Goal: Information Seeking & Learning: Learn about a topic

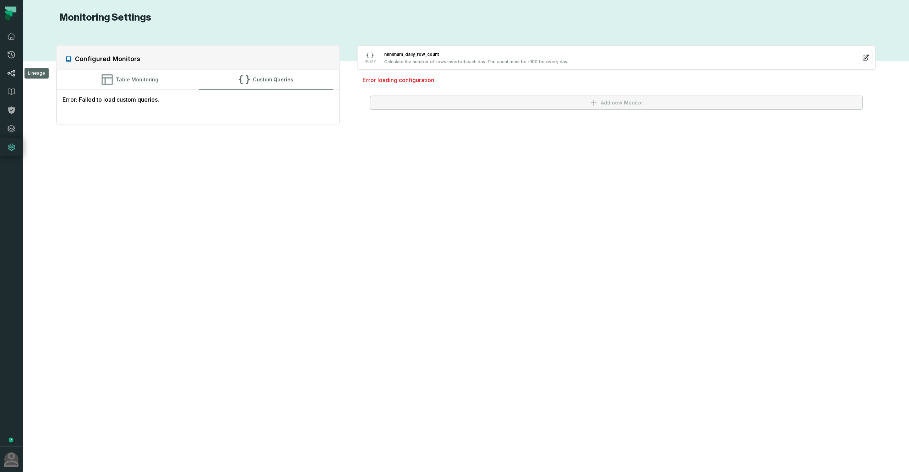
click at [12, 74] on icon at bounding box center [11, 73] width 9 height 9
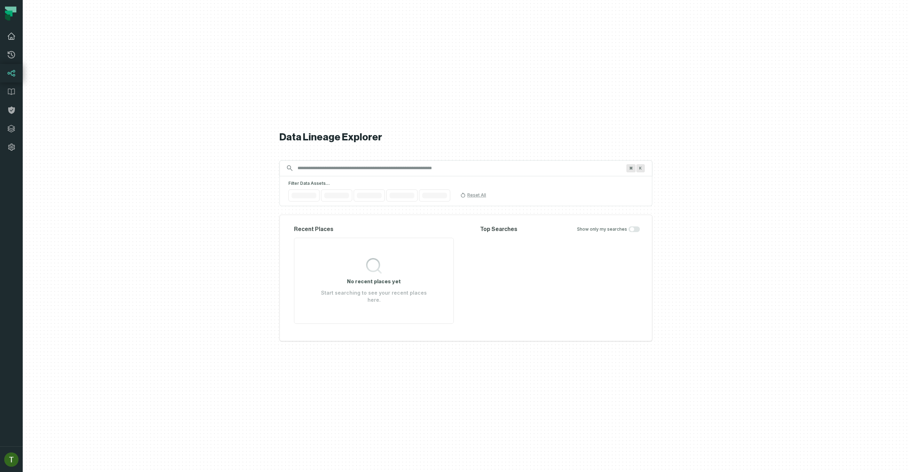
click at [16, 34] on link "Dashboard" at bounding box center [11, 36] width 23 height 18
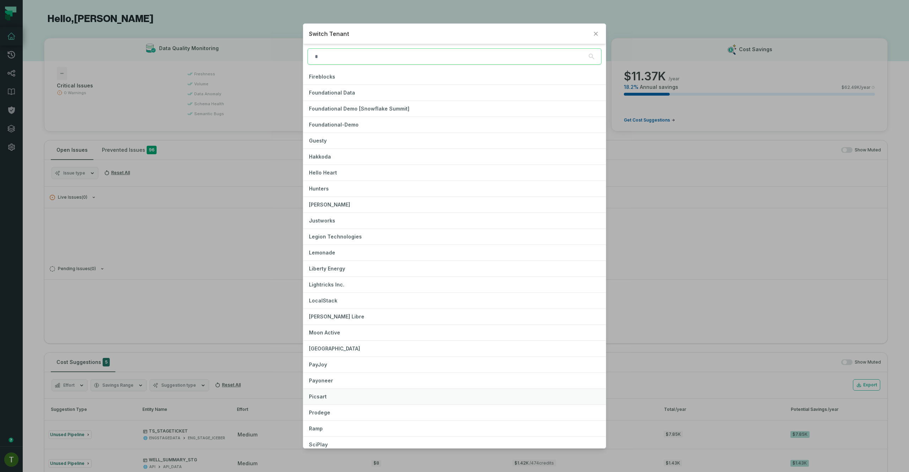
scroll to position [256, 0]
click at [332, 191] on span "Lemonade" at bounding box center [322, 188] width 26 height 6
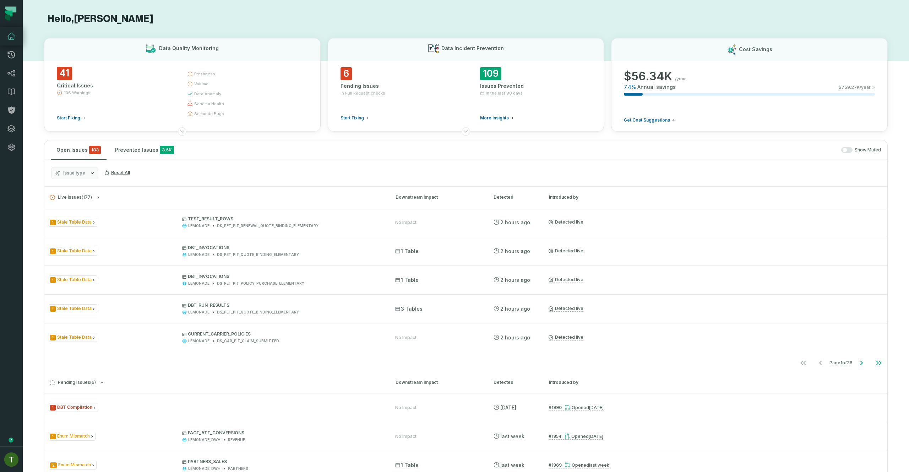
click at [92, 174] on icon "button" at bounding box center [93, 173] width 6 height 6
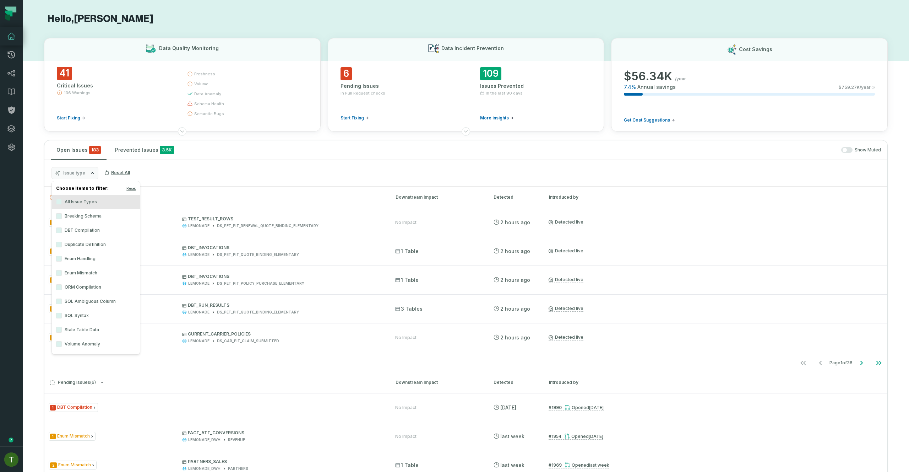
click at [67, 340] on label "Volume Anomaly" at bounding box center [96, 344] width 88 height 14
click at [62, 341] on button "Volume Anomaly" at bounding box center [59, 344] width 6 height 6
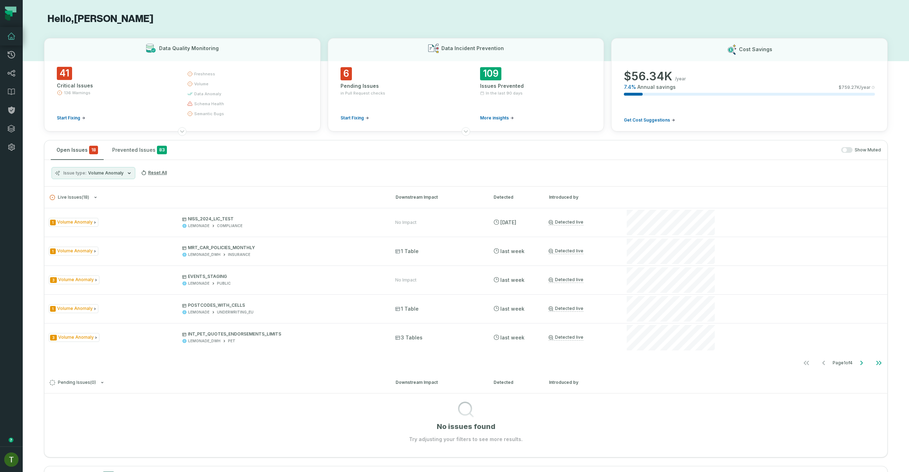
click at [733, 377] on h3 "Pending Issues ( 0 ) Downstream Impact Detected Introduced by" at bounding box center [465, 382] width 843 height 21
click at [858, 367] on icon "Go to next page" at bounding box center [862, 362] width 9 height 9
click at [114, 180] on div "Issue type Volume Anomaly Reset All" at bounding box center [465, 173] width 843 height 27
click at [114, 178] on button "Issue type Volume Anomaly" at bounding box center [94, 173] width 84 height 12
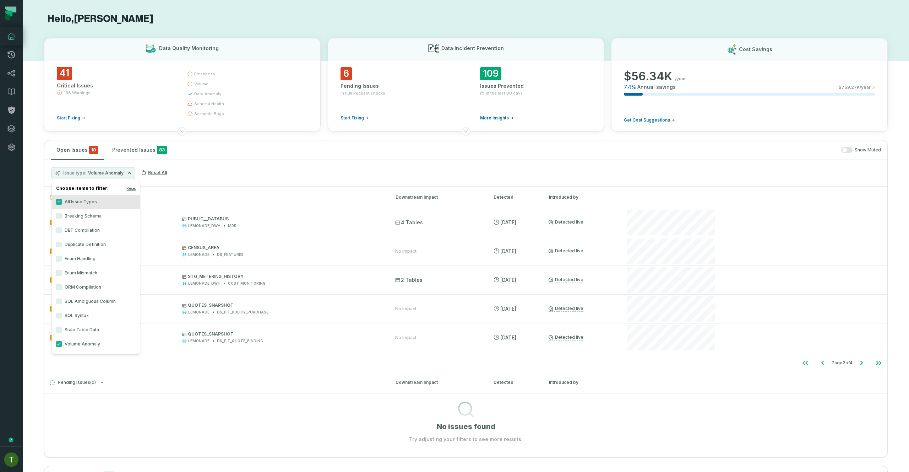
click at [74, 326] on label "Stale Table Data" at bounding box center [96, 330] width 88 height 14
click at [62, 327] on button "Stale Table Data" at bounding box center [59, 330] width 6 height 6
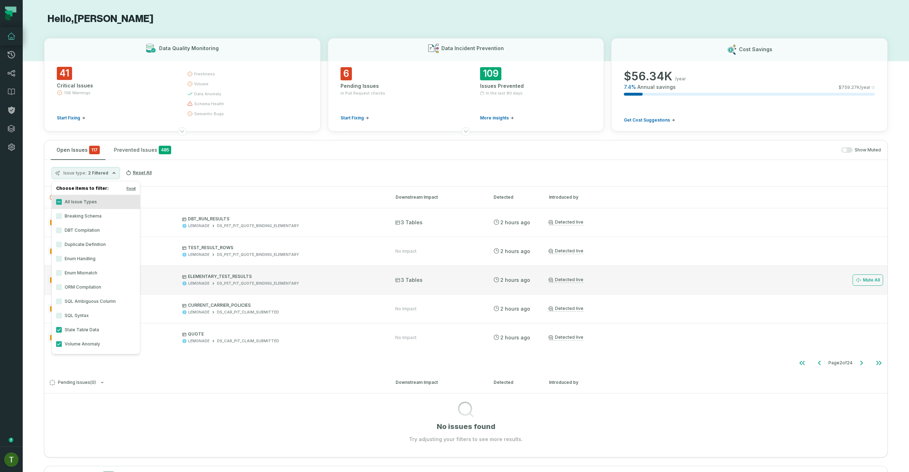
click at [261, 266] on div "1 Stale Table Data ELEMENTARY_TEST_RESULTS LEMONADE DS_PET_PIT_QUOTE_BINDING_EL…" at bounding box center [465, 279] width 843 height 28
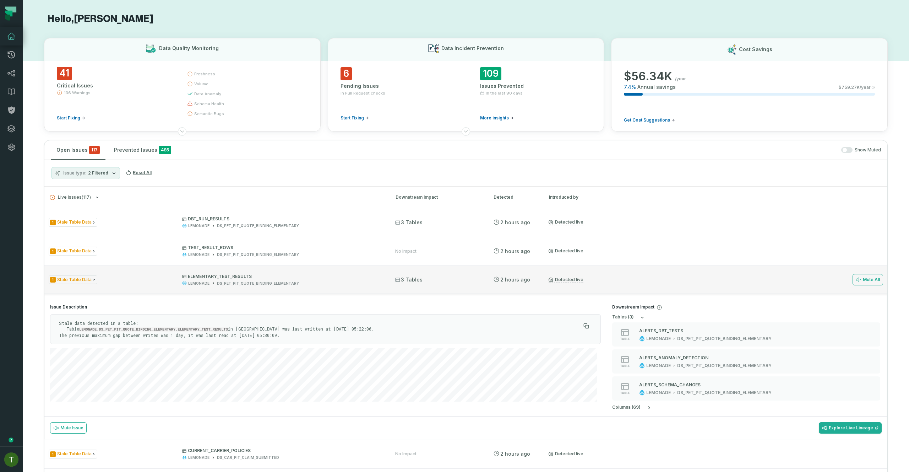
click at [316, 283] on div "LEMONADE DS_PET_PIT_QUOTE_BINDING_ELEMENTARY" at bounding box center [282, 283] width 200 height 5
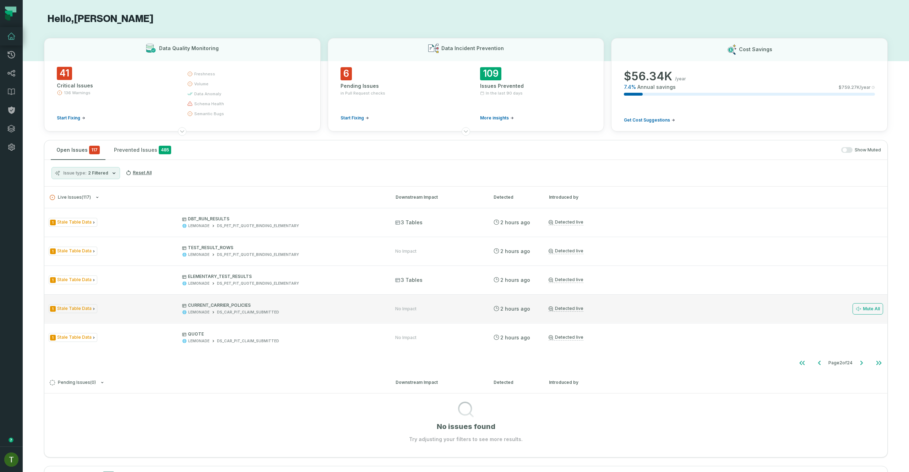
click at [193, 318] on div "1 Stale Table Data CURRENT_CARRIER_POLICIES LEMONADE DS_CAR_PIT_CLAIM_SUBMITTED…" at bounding box center [465, 308] width 843 height 28
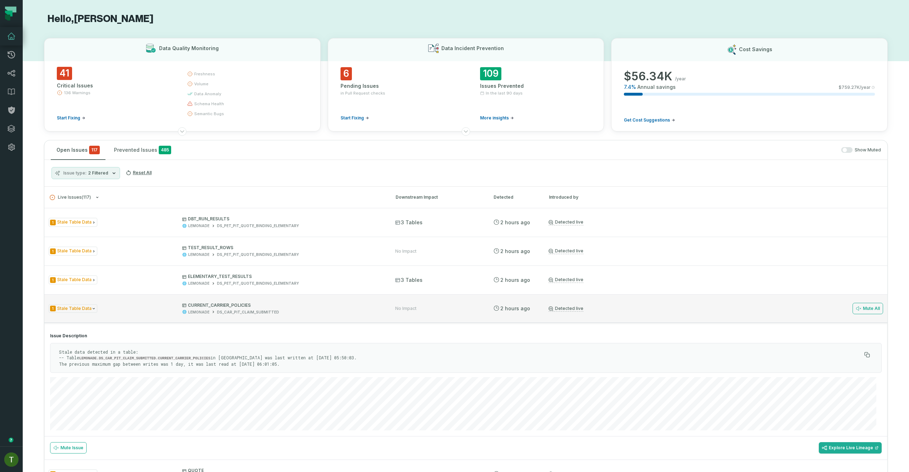
click at [666, 322] on div at bounding box center [671, 308] width 91 height 28
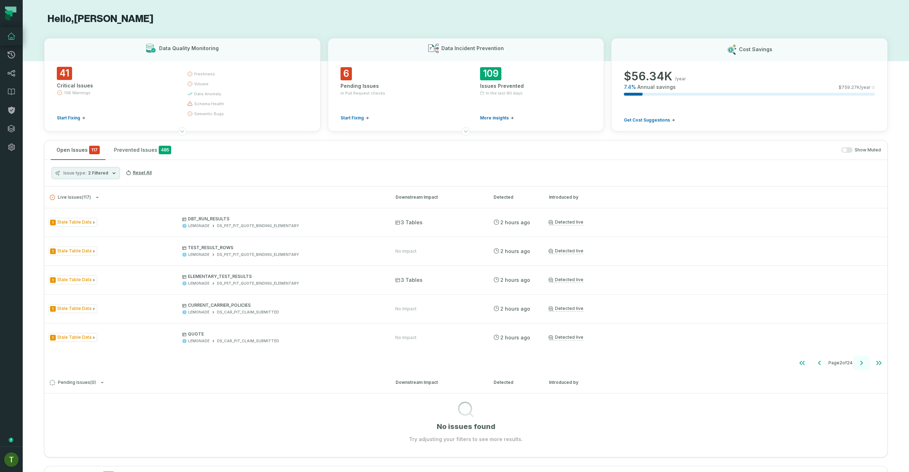
click at [863, 358] on button "Go to next page" at bounding box center [861, 363] width 17 height 14
click at [858, 363] on icon "Go to next page" at bounding box center [862, 362] width 9 height 9
click at [861, 363] on icon "Go to next page" at bounding box center [862, 363] width 2 height 4
drag, startPoint x: 737, startPoint y: 389, endPoint x: 834, endPoint y: 354, distance: 102.9
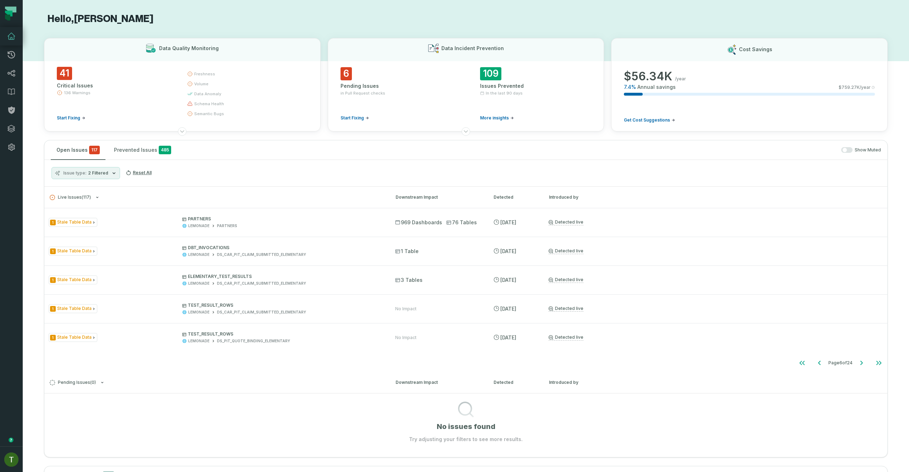
click at [737, 389] on h3 "Pending Issues ( 0 ) Downstream Impact Detected Introduced by" at bounding box center [465, 382] width 843 height 21
click at [853, 358] on button "Go to next page" at bounding box center [861, 363] width 17 height 14
click at [816, 365] on icon "Go to previous page" at bounding box center [820, 362] width 9 height 9
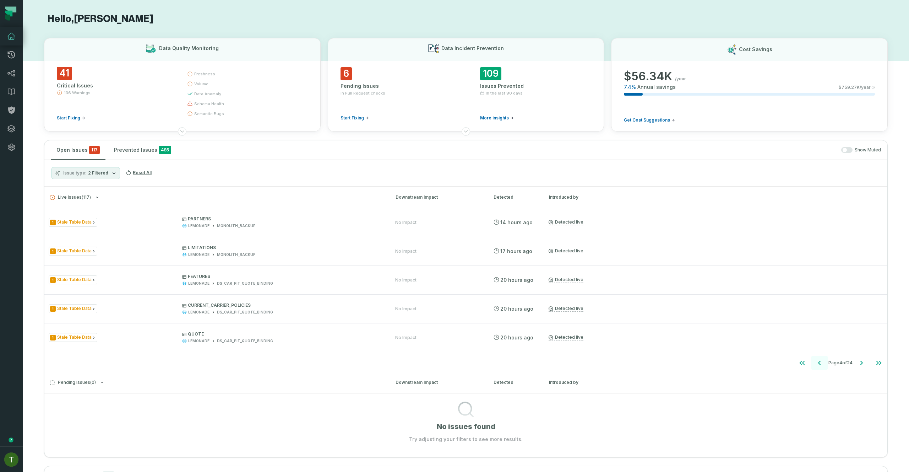
click at [816, 365] on icon "Go to previous page" at bounding box center [820, 362] width 9 height 9
click at [816, 366] on icon "Go to previous page" at bounding box center [820, 362] width 9 height 9
click at [816, 363] on icon "Go to previous page" at bounding box center [820, 362] width 9 height 9
click at [116, 177] on button "Issue type 2 Filtered" at bounding box center [86, 173] width 69 height 12
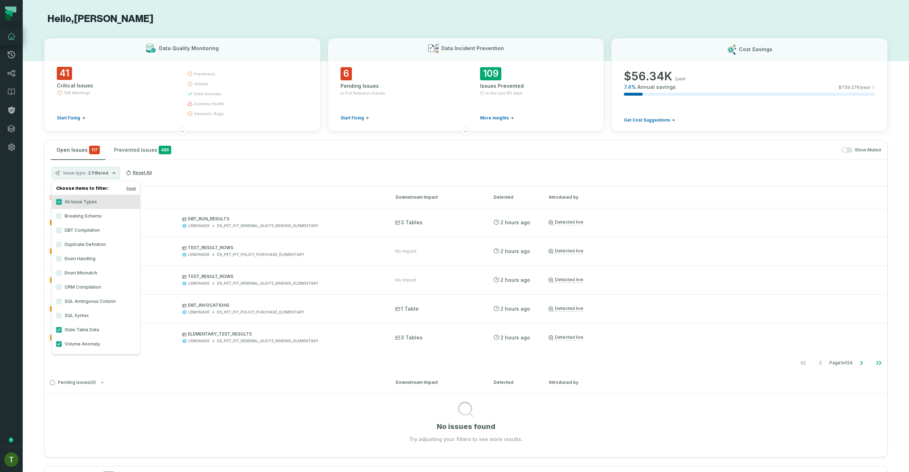
click at [102, 271] on label "Enum Mismatch" at bounding box center [96, 273] width 88 height 14
click at [62, 271] on button "Enum Mismatch" at bounding box center [59, 273] width 6 height 6
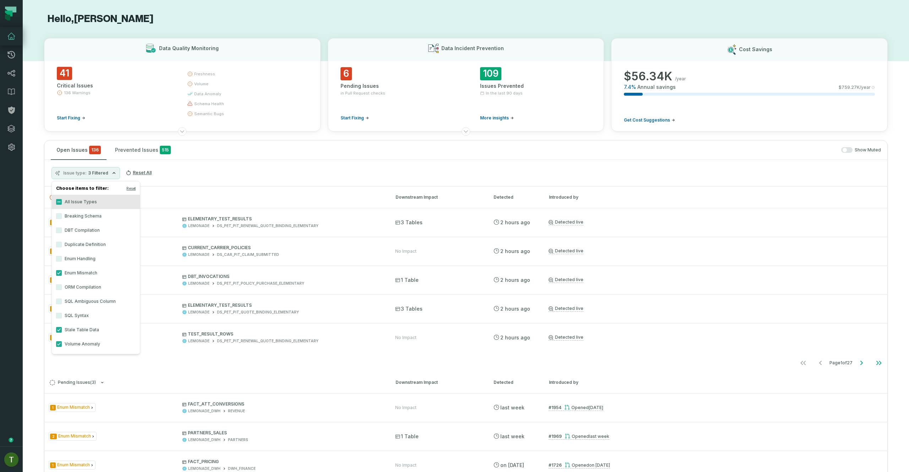
click at [109, 256] on label "Enum Handling" at bounding box center [96, 259] width 88 height 14
click at [62, 256] on button "Enum Handling" at bounding box center [59, 259] width 6 height 6
click at [97, 271] on label "Enum Mismatch" at bounding box center [96, 273] width 88 height 14
click at [62, 271] on button "Enum Mismatch" at bounding box center [59, 273] width 6 height 6
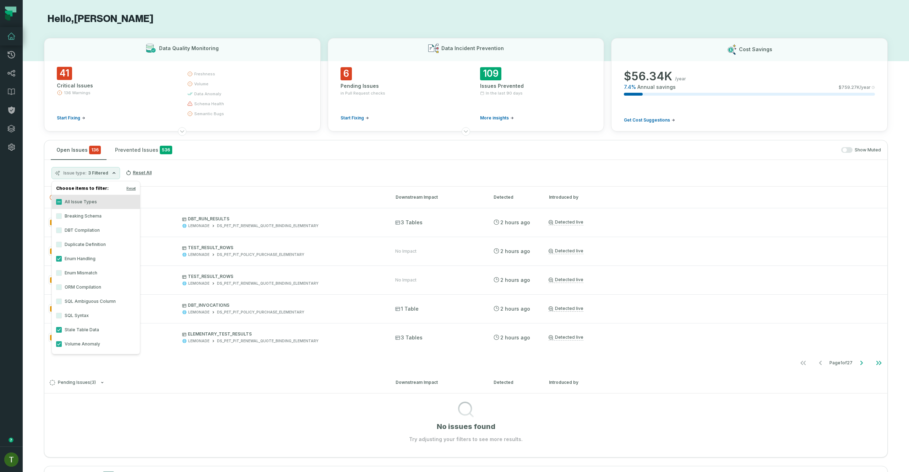
click at [236, 173] on div "Issue type 3 Filtered Reset All" at bounding box center [465, 173] width 843 height 27
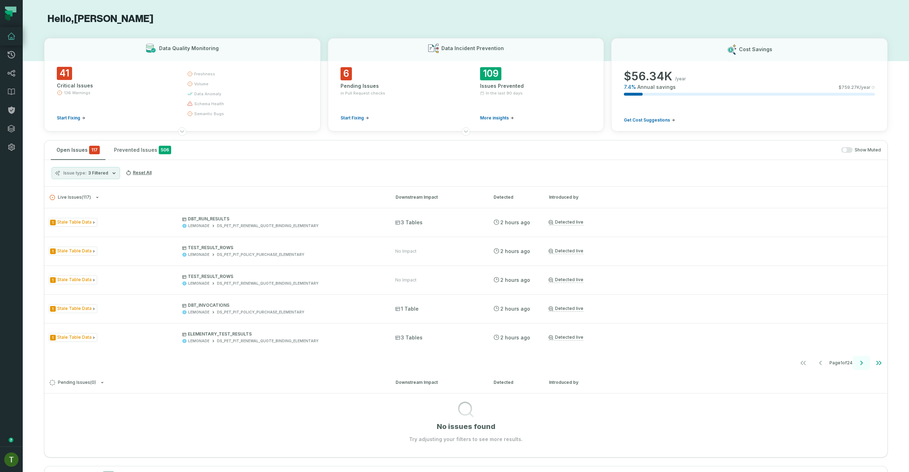
click at [853, 359] on button "Go to next page" at bounding box center [861, 363] width 17 height 14
click at [858, 360] on icon "Go to next page" at bounding box center [862, 362] width 9 height 9
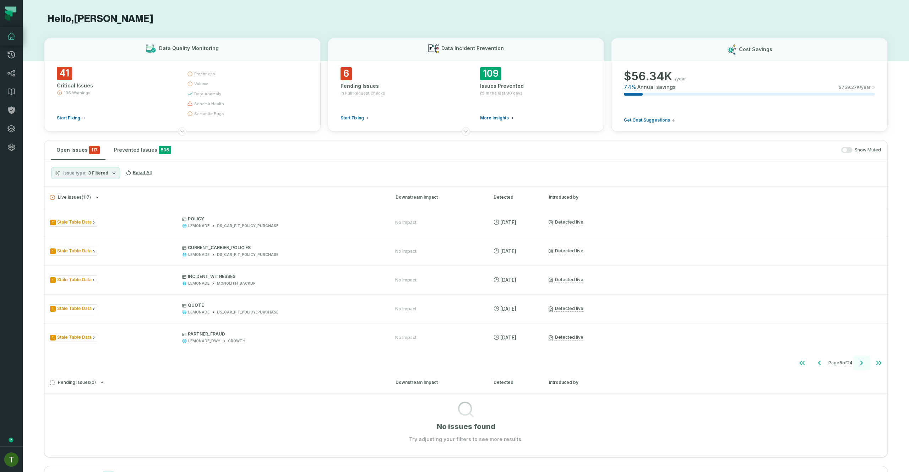
click at [858, 360] on icon "Go to next page" at bounding box center [862, 362] width 9 height 9
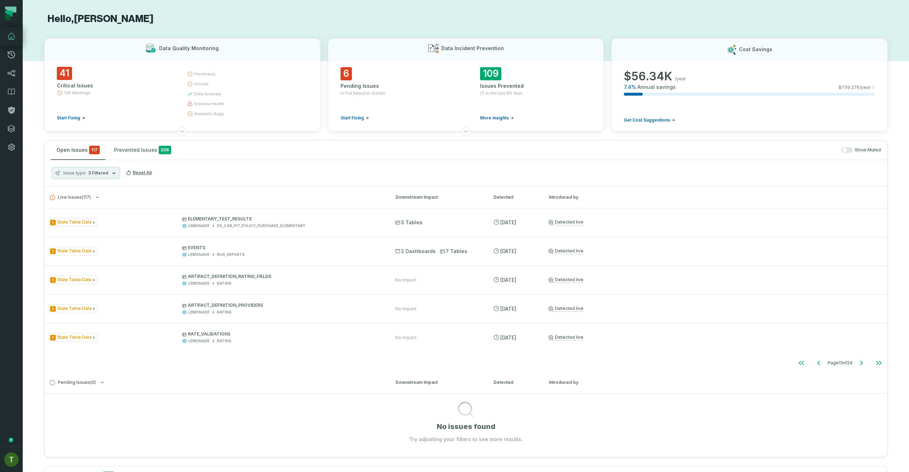
click at [113, 171] on icon "button" at bounding box center [114, 173] width 6 height 6
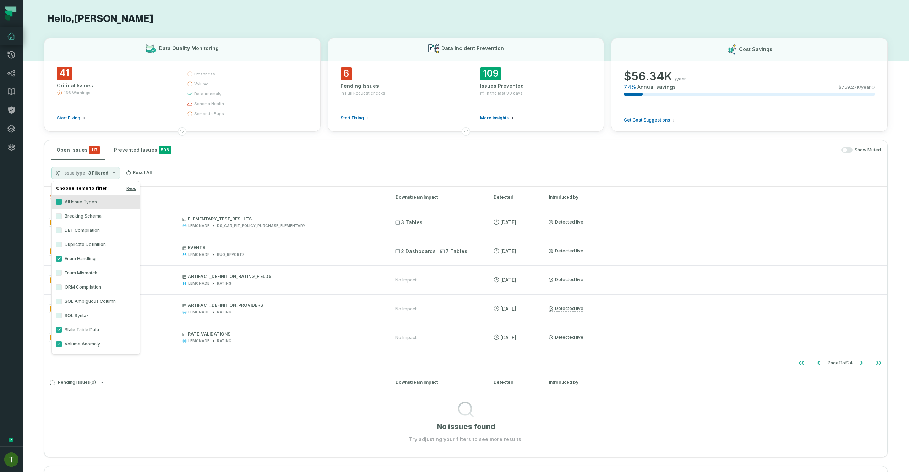
click at [69, 328] on label "Stale Table Data" at bounding box center [96, 330] width 88 height 14
click at [62, 328] on button "Stale Table Data" at bounding box center [59, 330] width 6 height 6
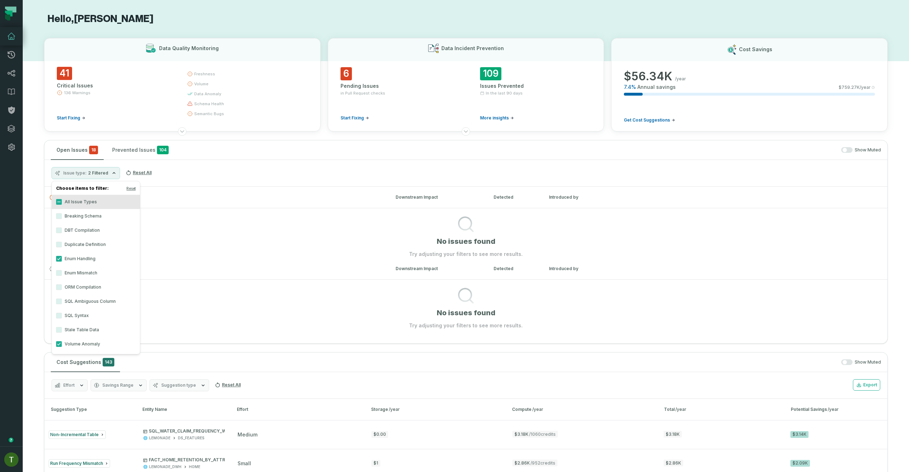
click at [319, 137] on section "Hello, Tomer Galun Data Quality Monitoring 41 Critical Issues 136 Warnings Star…" at bounding box center [466, 480] width 887 height 961
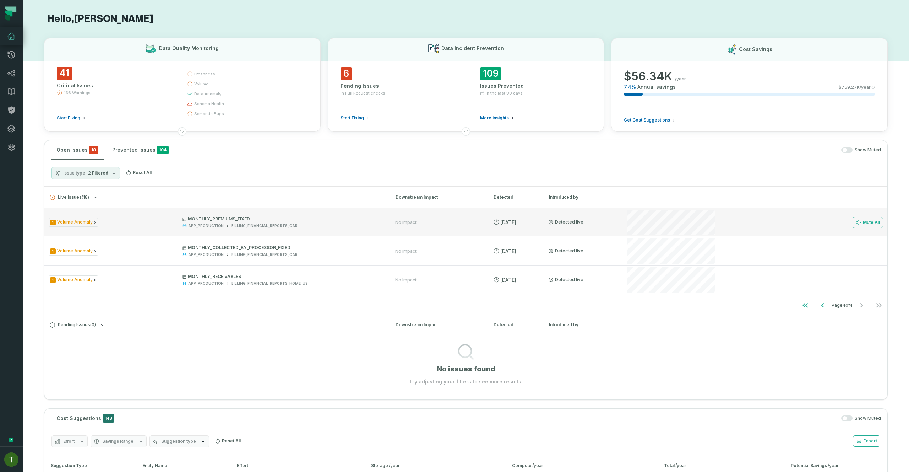
click at [619, 215] on div "1 Volume Anomaly MONTHLY_PREMIUMS_FIXED APP_PRODUCTION BILLING_FINANCIAL_REPORT…" at bounding box center [465, 222] width 843 height 28
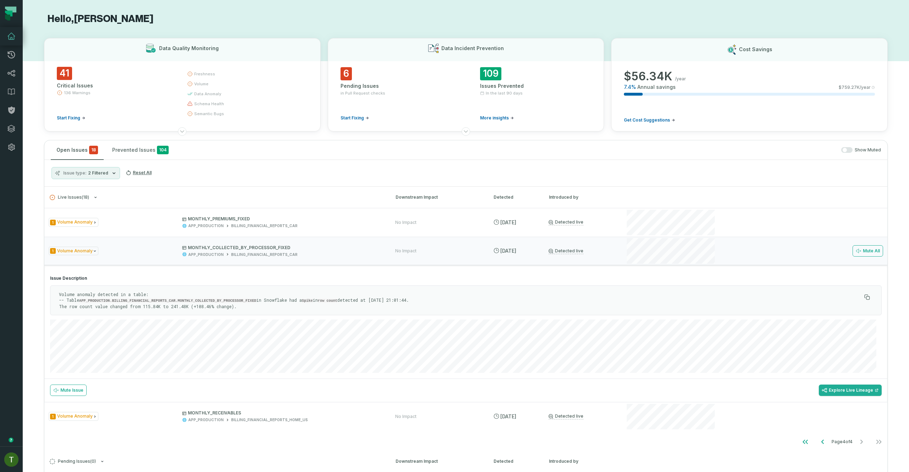
click at [564, 270] on section "Issue Description Volume anomaly detected in a table: -- Table APP_PRODUCTION.B…" at bounding box center [465, 324] width 843 height 109
click at [626, 255] on div at bounding box center [671, 251] width 91 height 28
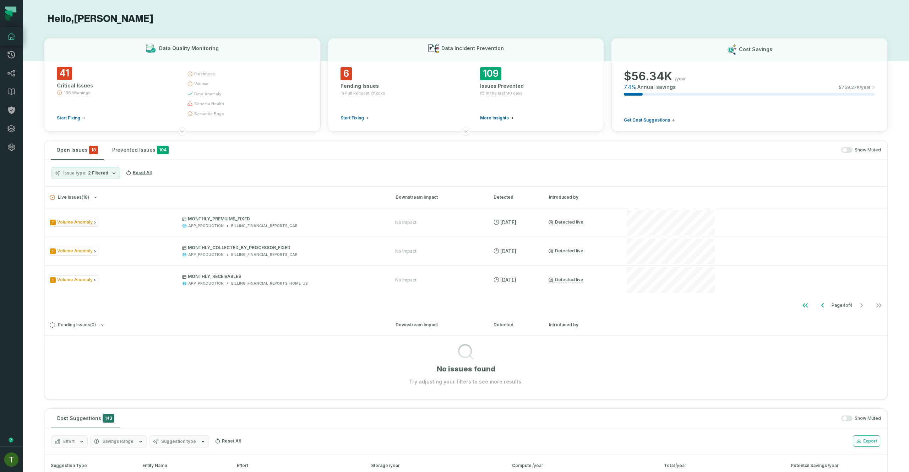
click at [608, 297] on div "1 Volume Anomaly MONTHLY_PREMIUMS_FIXED APP_PRODUCTION BILLING_FINANCIAL_REPORT…" at bounding box center [465, 261] width 843 height 106
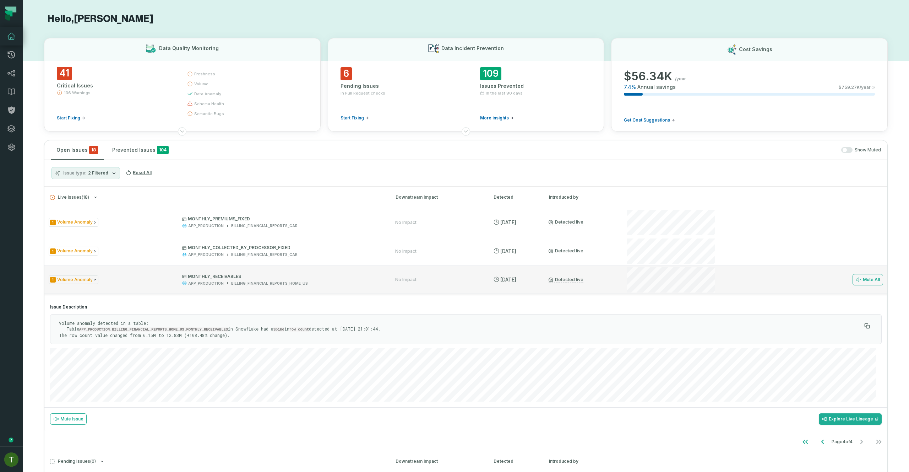
click at [726, 274] on div "Mute All" at bounding box center [755, 279] width 258 height 28
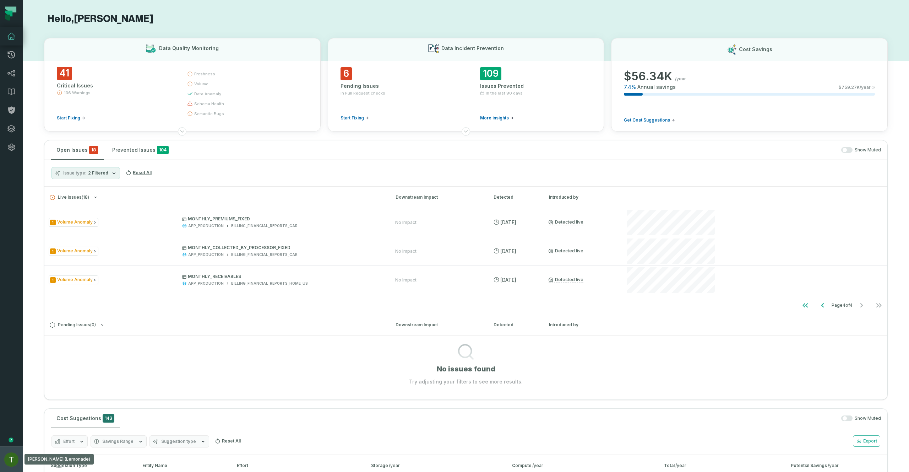
click at [15, 454] on img "button" at bounding box center [11, 459] width 14 height 14
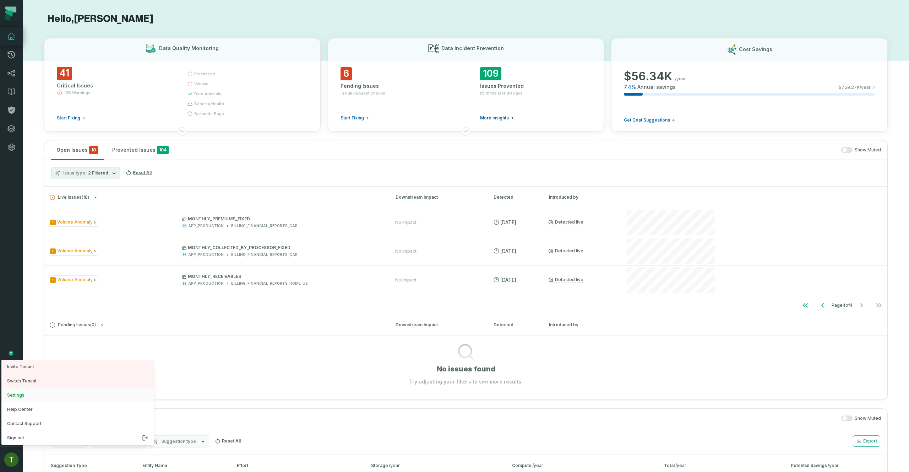
click at [33, 394] on button "Settings" at bounding box center [77, 395] width 152 height 14
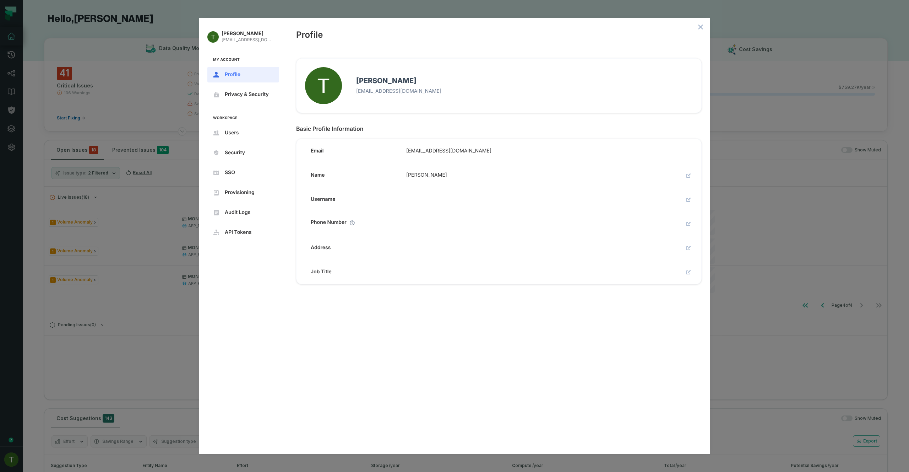
click at [189, 299] on div "Tomer Galun tomer@foundational.io My Account Profile Privacy & Security Workspa…" at bounding box center [454, 236] width 909 height 472
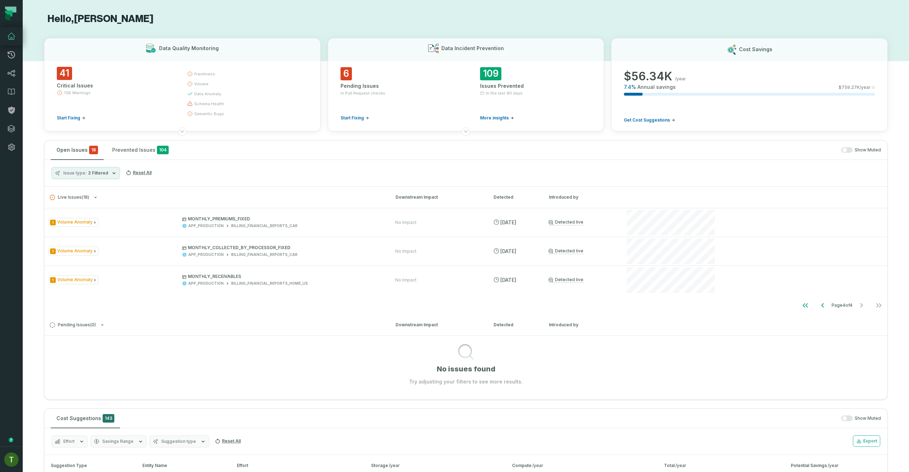
click at [328, 174] on div "Issue type 2 Filtered Reset All" at bounding box center [465, 173] width 843 height 27
click at [5, 463] on img "button" at bounding box center [11, 459] width 14 height 14
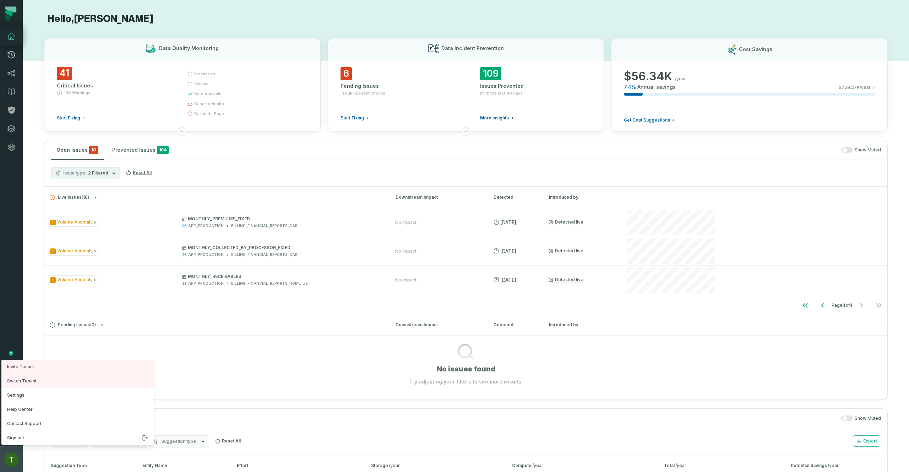
click at [6, 462] on img "button" at bounding box center [11, 459] width 14 height 14
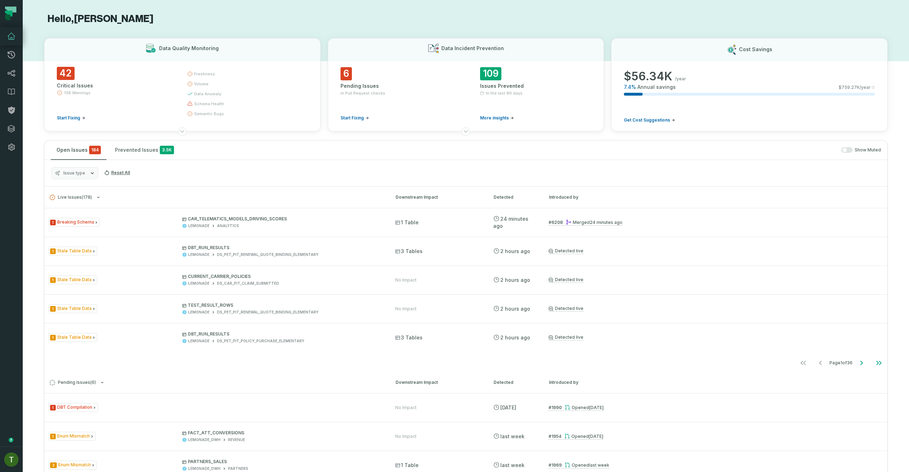
click at [90, 175] on icon "button" at bounding box center [93, 173] width 6 height 6
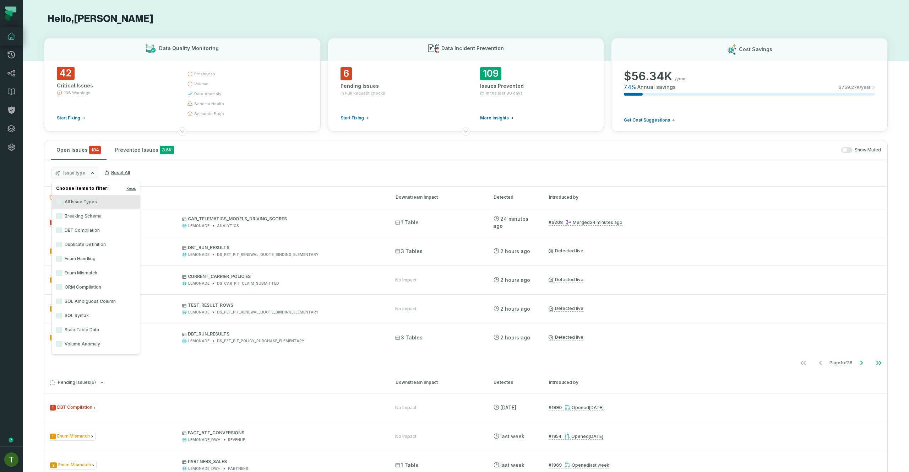
click at [66, 347] on label "Volume Anomaly" at bounding box center [96, 344] width 88 height 14
click at [62, 347] on button "Volume Anomaly" at bounding box center [59, 344] width 6 height 6
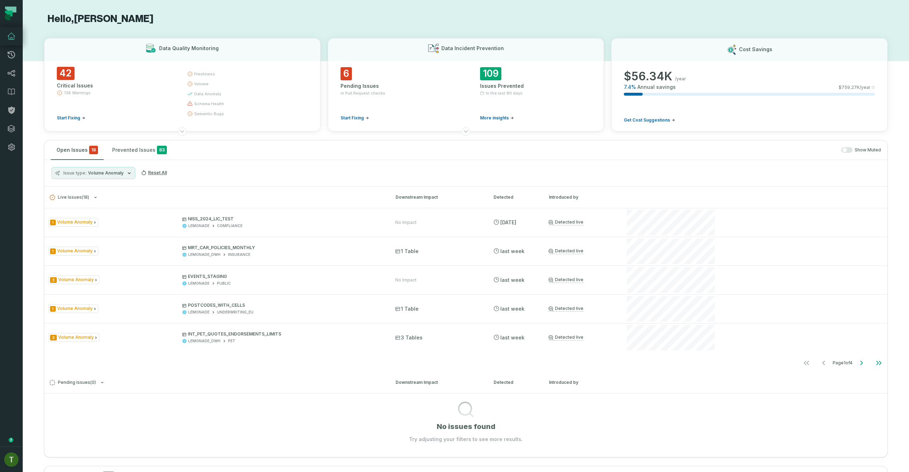
click at [412, 198] on div "Downstream Impact" at bounding box center [438, 197] width 85 height 6
click at [858, 363] on icon "Go to next page" at bounding box center [862, 362] width 9 height 9
click at [858, 365] on icon "Go to next page" at bounding box center [862, 362] width 9 height 9
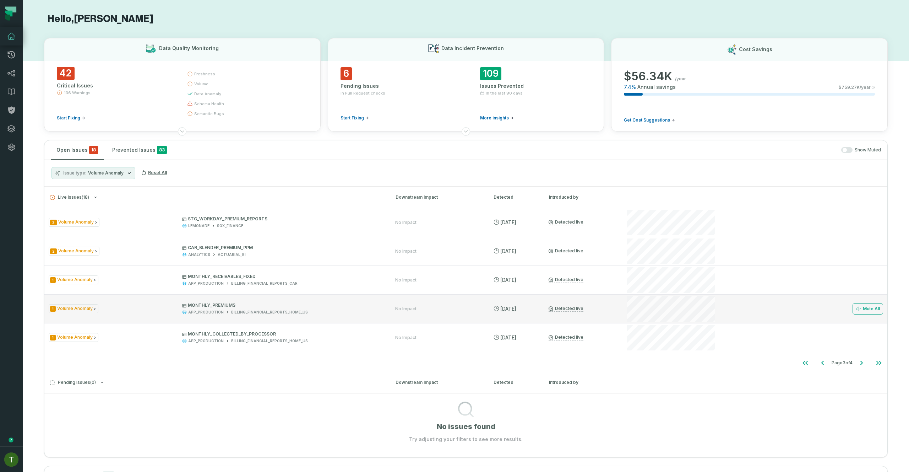
click at [713, 308] on div at bounding box center [671, 308] width 91 height 28
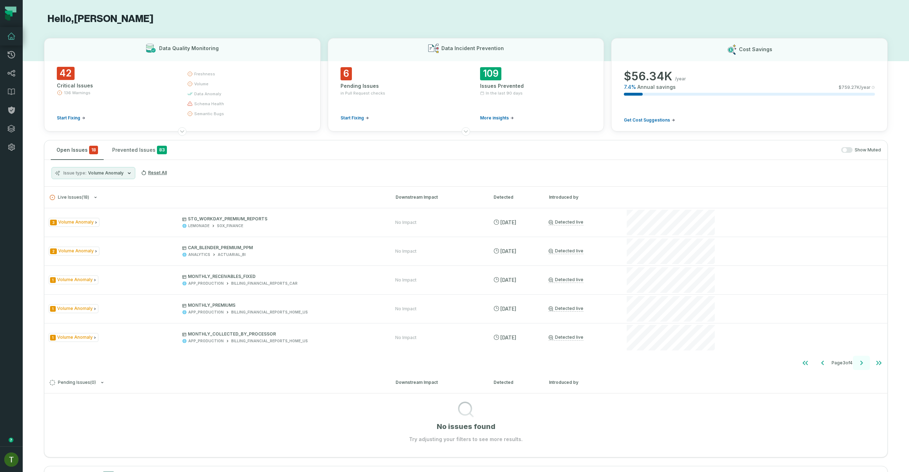
click at [858, 363] on icon "Go to next page" at bounding box center [862, 362] width 9 height 9
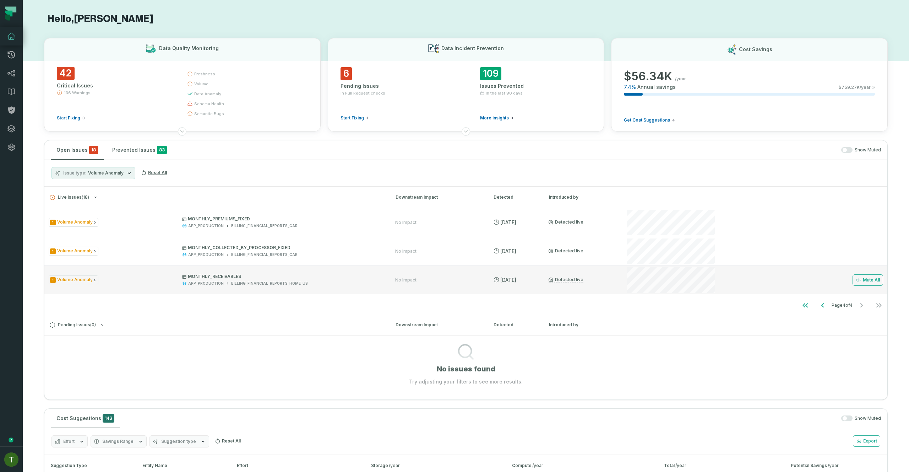
click at [820, 286] on div "Mute All" at bounding box center [755, 280] width 258 height 28
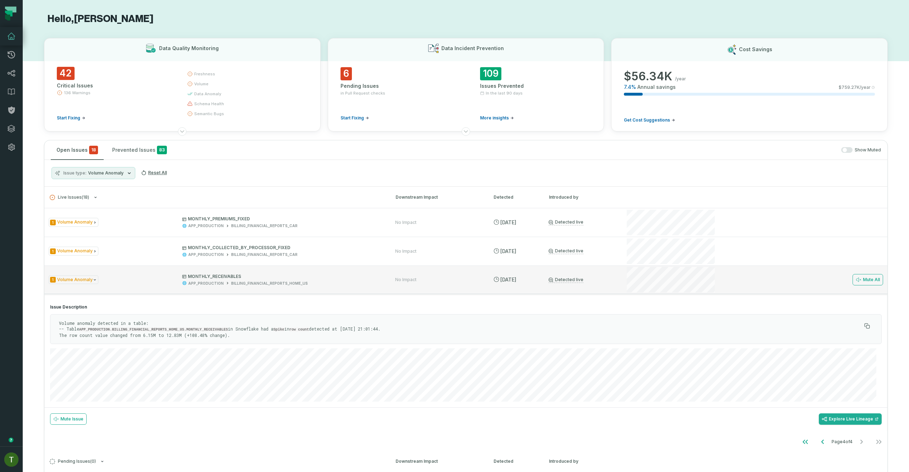
click at [387, 274] on div "1 Volume Anomaly MONTHLY_RECEIVABLES APP_PRODUCTION BILLING_FINANCIAL_REPORTS_H…" at bounding box center [465, 279] width 843 height 28
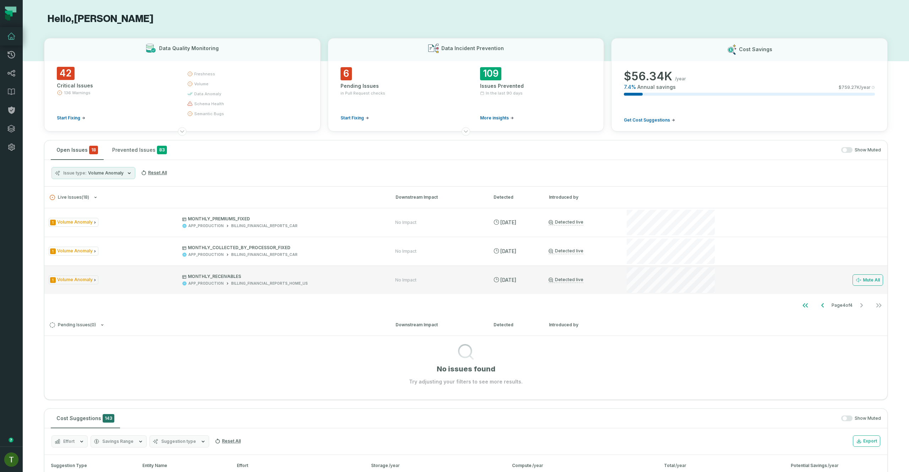
click at [358, 284] on div "APP_PRODUCTION BILLING_FINANCIAL_REPORTS_HOME_US" at bounding box center [282, 283] width 200 height 5
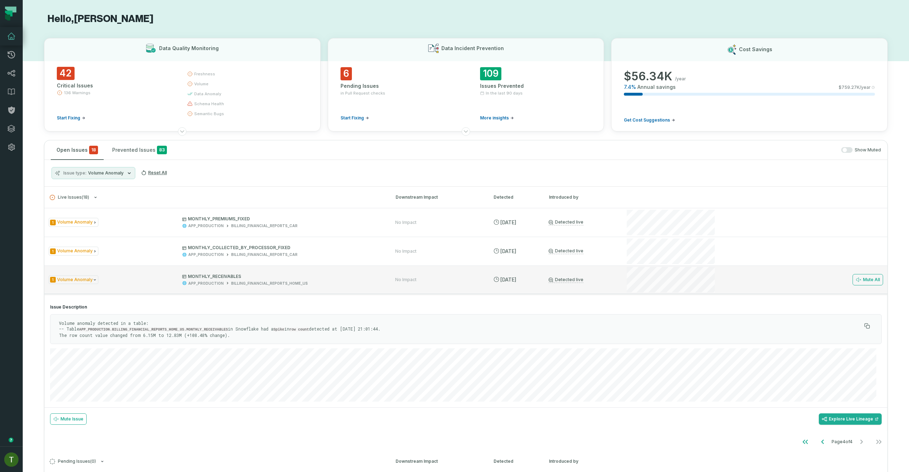
click at [353, 281] on div "APP_PRODUCTION BILLING_FINANCIAL_REPORTS_HOME_US" at bounding box center [282, 283] width 200 height 5
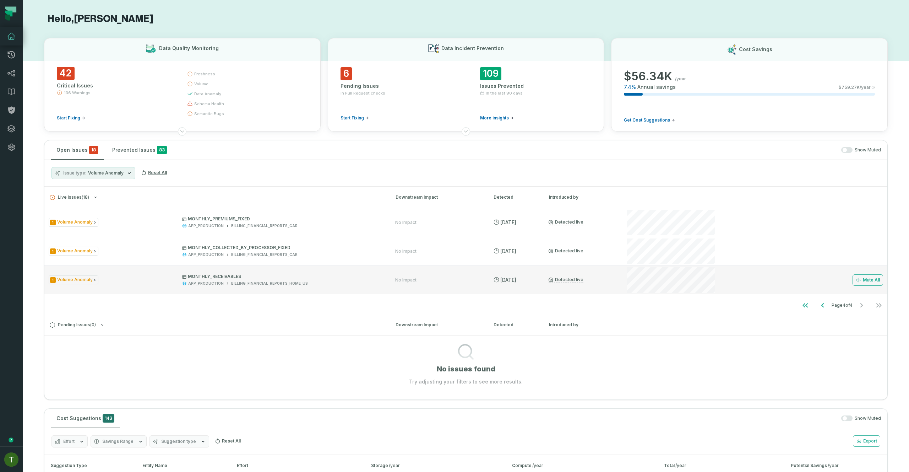
click at [363, 277] on p "MONTHLY_RECEIVABLES" at bounding box center [282, 277] width 200 height 6
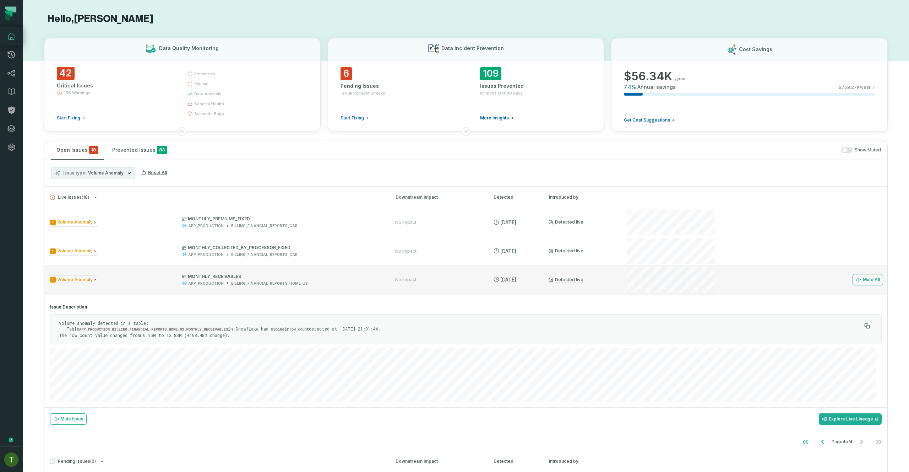
click at [363, 277] on p "MONTHLY_RECEIVABLES" at bounding box center [282, 277] width 200 height 6
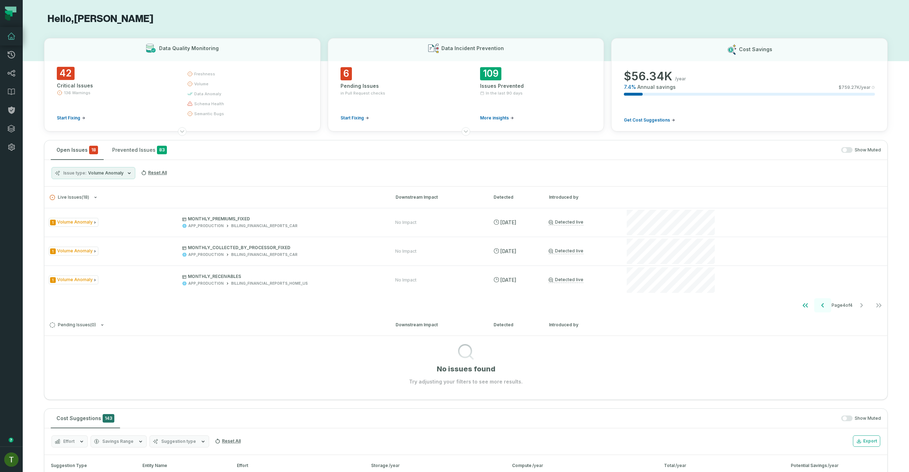
click at [815, 300] on button "Go to previous page" at bounding box center [823, 305] width 17 height 14
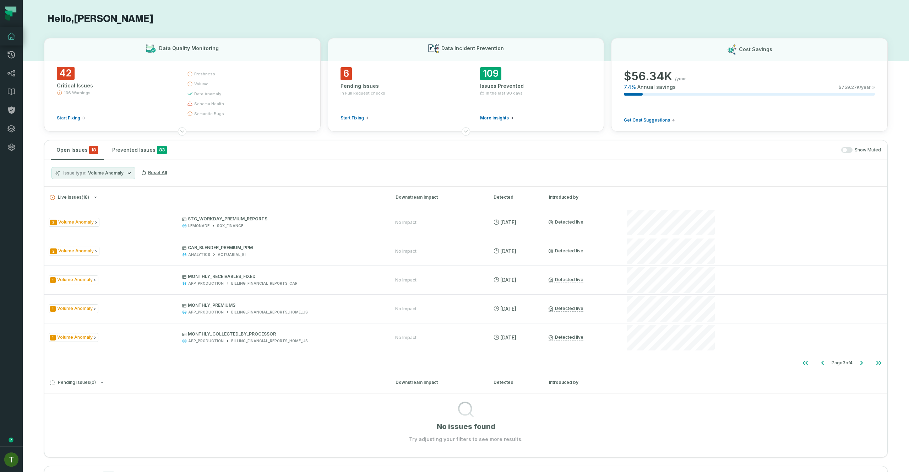
click at [821, 376] on h3 "Pending Issues ( 0 ) Downstream Impact Detected Introduced by" at bounding box center [465, 382] width 843 height 21
click at [820, 373] on h3 "Pending Issues ( 0 ) Downstream Impact Detected Introduced by" at bounding box center [465, 382] width 843 height 21
click at [818, 372] on h3 "Pending Issues ( 0 ) Downstream Impact Detected Introduced by" at bounding box center [465, 382] width 843 height 21
click at [817, 369] on button "Go to previous page" at bounding box center [823, 363] width 17 height 14
click at [817, 367] on button "Go to previous page" at bounding box center [823, 363] width 17 height 14
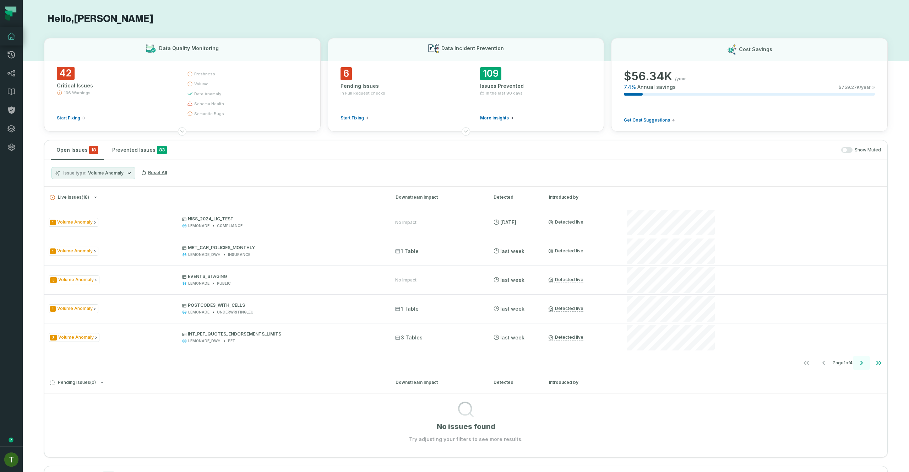
click at [858, 358] on button "Go to next page" at bounding box center [861, 363] width 17 height 14
click at [858, 361] on icon "Go to next page" at bounding box center [862, 362] width 9 height 9
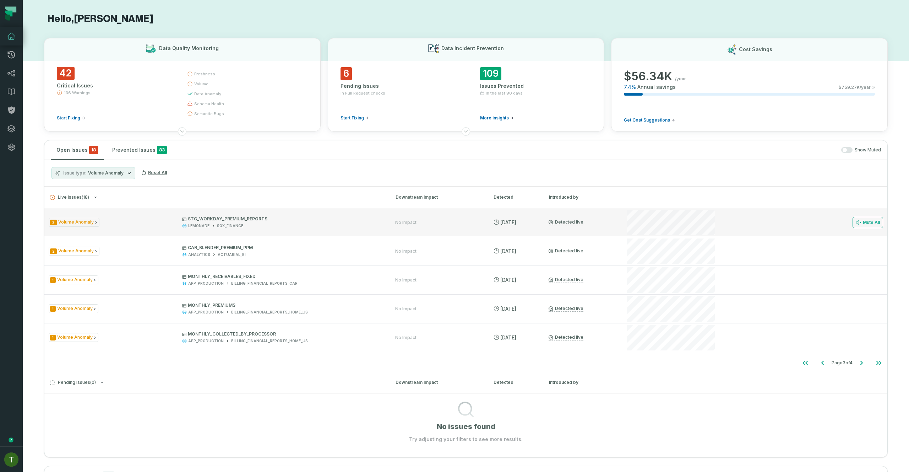
click at [713, 229] on div "Mute All" at bounding box center [755, 222] width 258 height 28
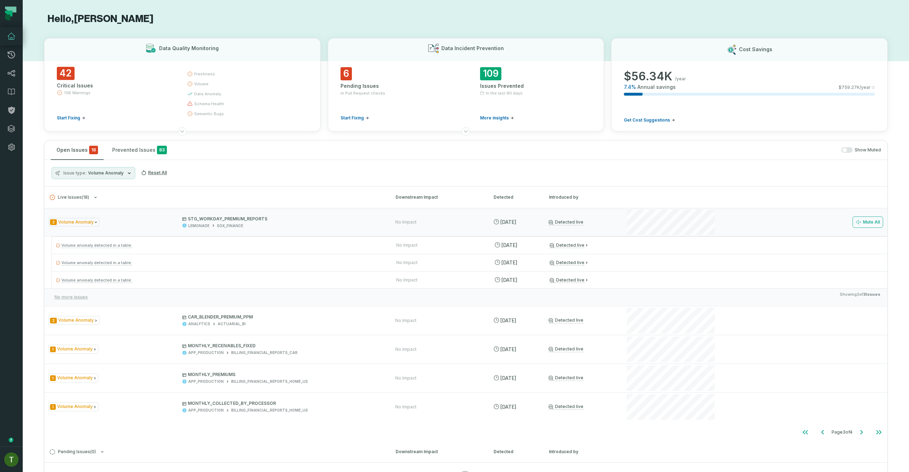
click at [636, 205] on h3 "Live Issues ( 18 ) Downstream Impact Detected Introduced by" at bounding box center [465, 197] width 843 height 21
click at [631, 207] on h3 "Live Issues ( 18 ) Downstream Impact Detected Introduced by" at bounding box center [465, 197] width 843 height 21
click at [650, 235] on div at bounding box center [671, 222] width 91 height 28
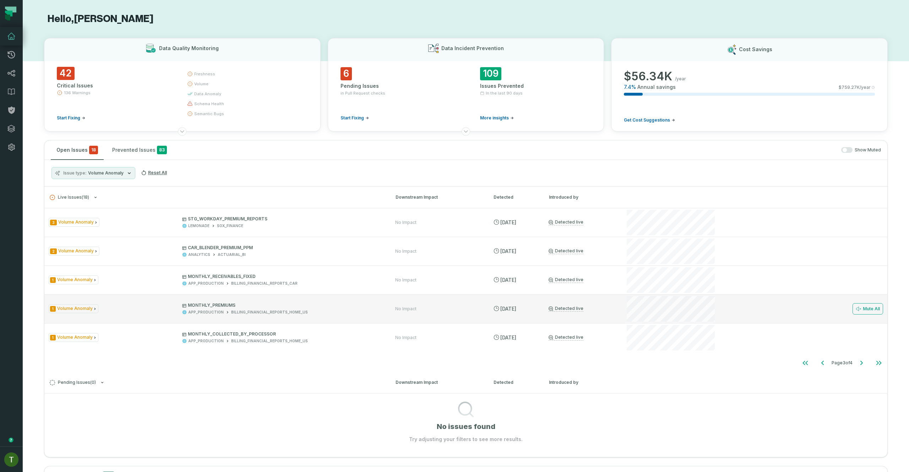
click at [566, 319] on div "1 Volume Anomaly MONTHLY_PREMIUMS APP_PRODUCTION BILLING_FINANCIAL_REPORTS_HOME…" at bounding box center [465, 308] width 843 height 28
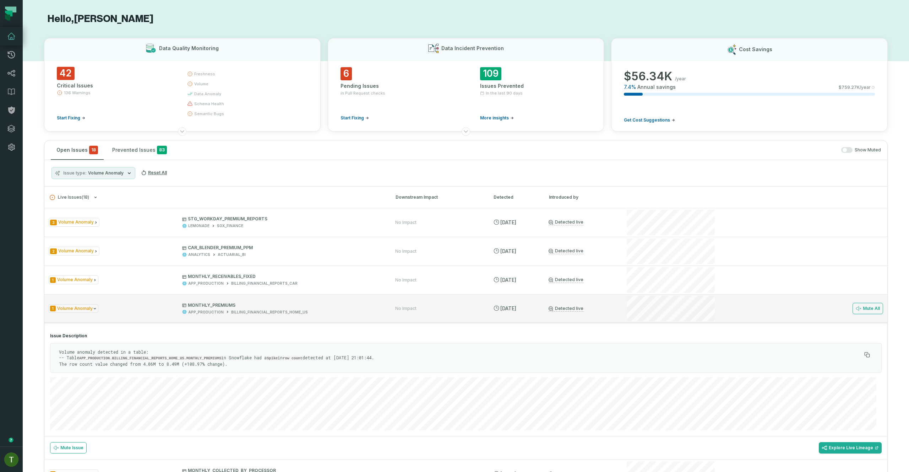
drag, startPoint x: 569, startPoint y: 318, endPoint x: 580, endPoint y: 309, distance: 14.1
click at [569, 318] on div "1 Volume Anomaly MONTHLY_PREMIUMS APP_PRODUCTION BILLING_FINANCIAL_REPORTS_HOME…" at bounding box center [465, 308] width 843 height 28
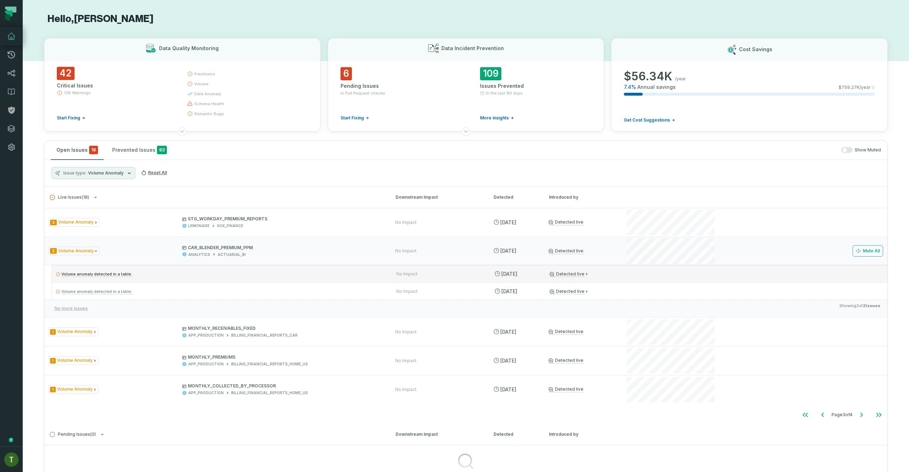
click at [608, 279] on div "Volume anomaly detected in a table: No Impact 8/7/2025, 8:08:28 AM Detected live" at bounding box center [470, 273] width 836 height 17
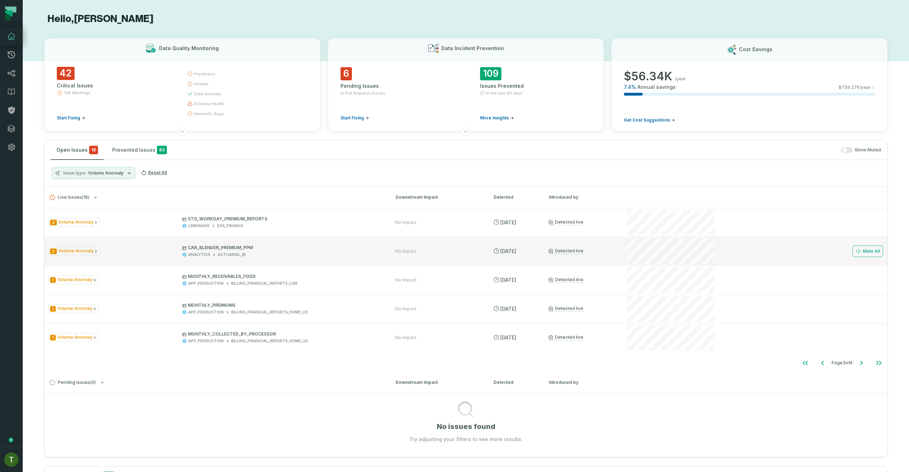
click at [626, 252] on div at bounding box center [671, 251] width 91 height 28
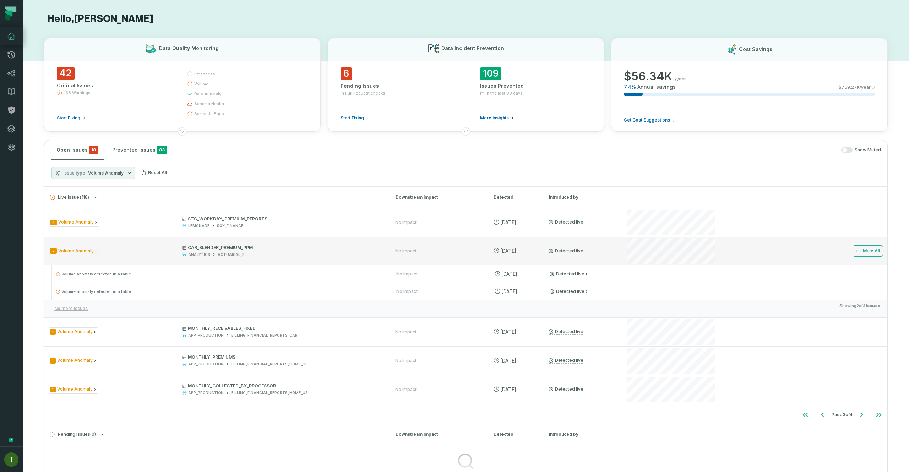
click at [626, 252] on div at bounding box center [671, 251] width 91 height 28
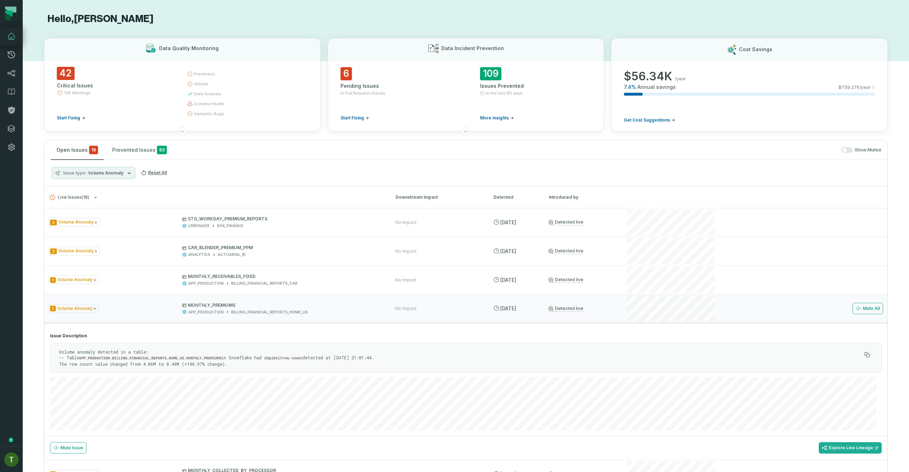
scroll to position [213, 0]
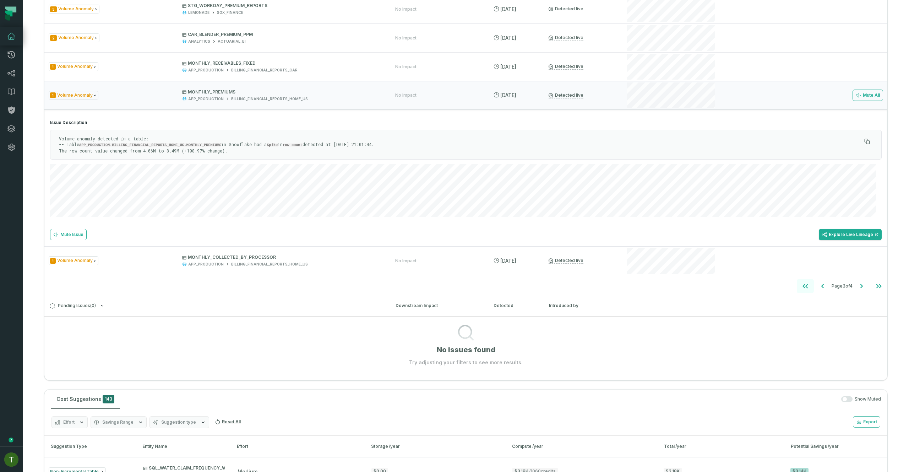
click at [804, 281] on button "Go to first page" at bounding box center [805, 286] width 17 height 14
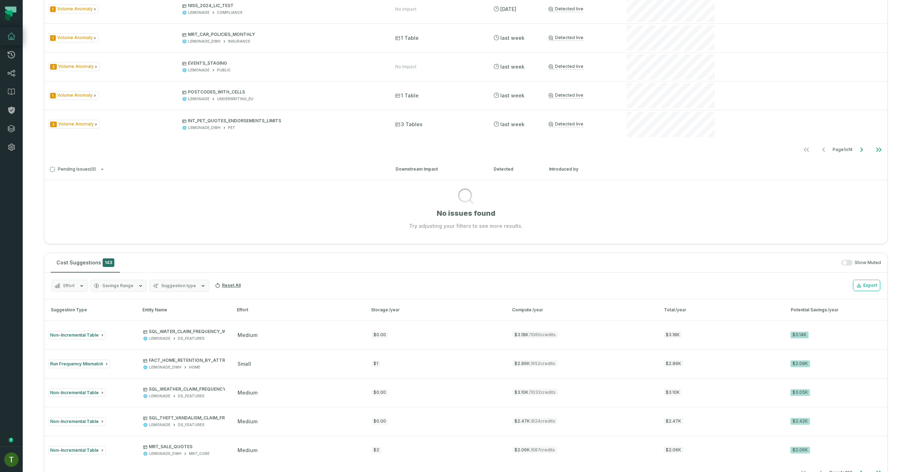
scroll to position [85, 0]
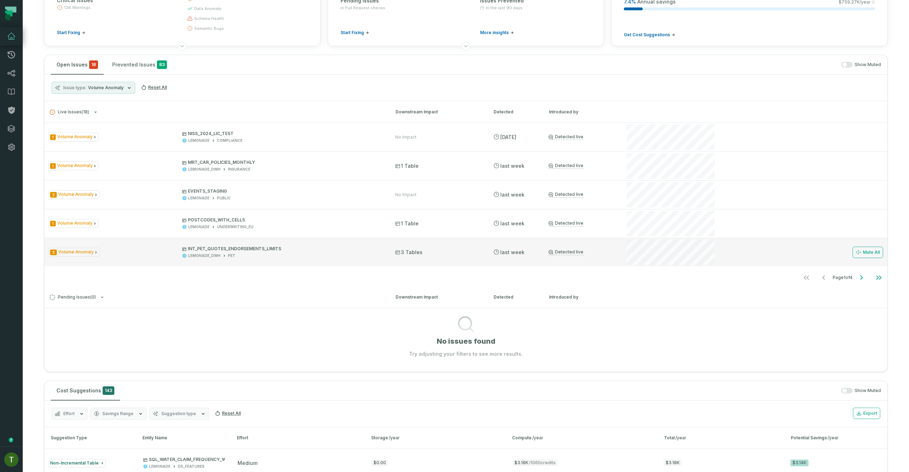
click at [660, 266] on div at bounding box center [671, 252] width 91 height 28
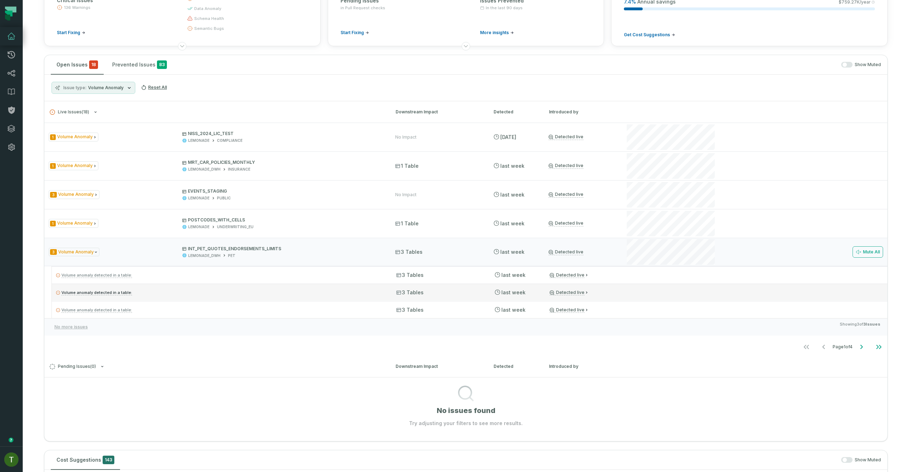
click at [640, 293] on div "Volume anomaly detected in a table: 3 Tables 8/24/2025, 4:15:34 PM Detected live" at bounding box center [470, 291] width 836 height 17
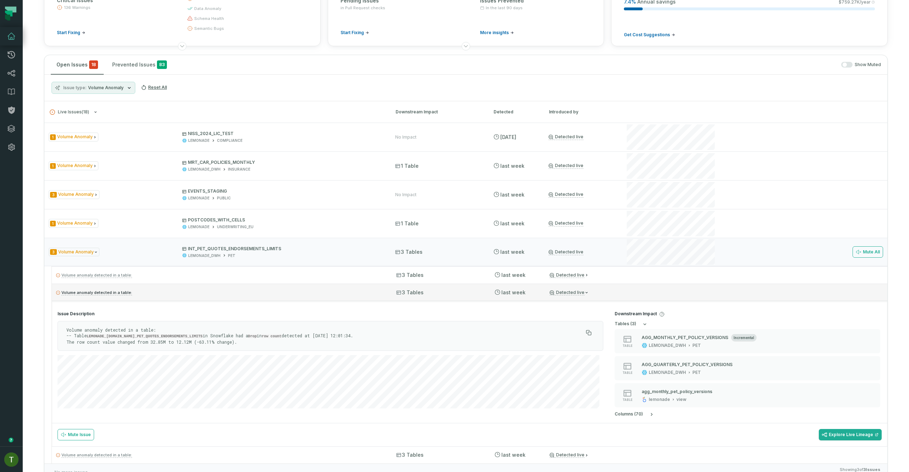
click at [640, 293] on div "Volume anomaly detected in a table: 3 Tables 8/24/2025, 4:15:34 PM Detected live" at bounding box center [470, 291] width 836 height 17
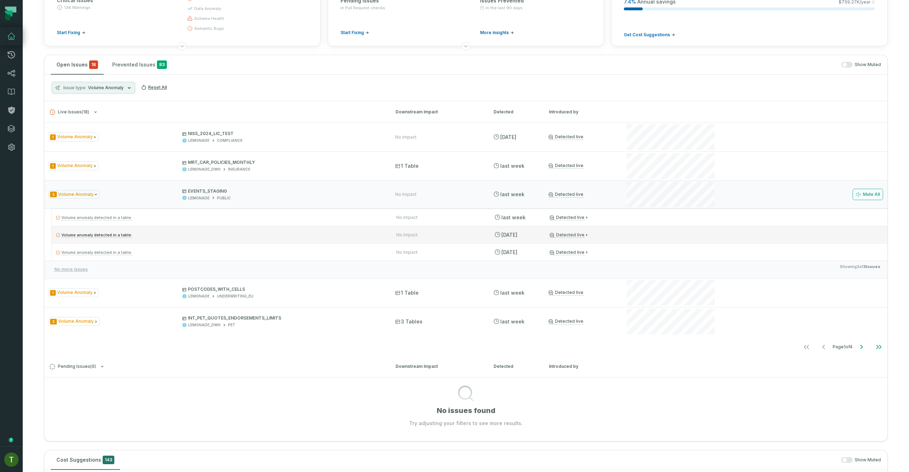
click at [628, 236] on div "Volume anomaly detected in a table: No Impact 8/11/2025, 1:27:46 PM Detected li…" at bounding box center [470, 234] width 836 height 17
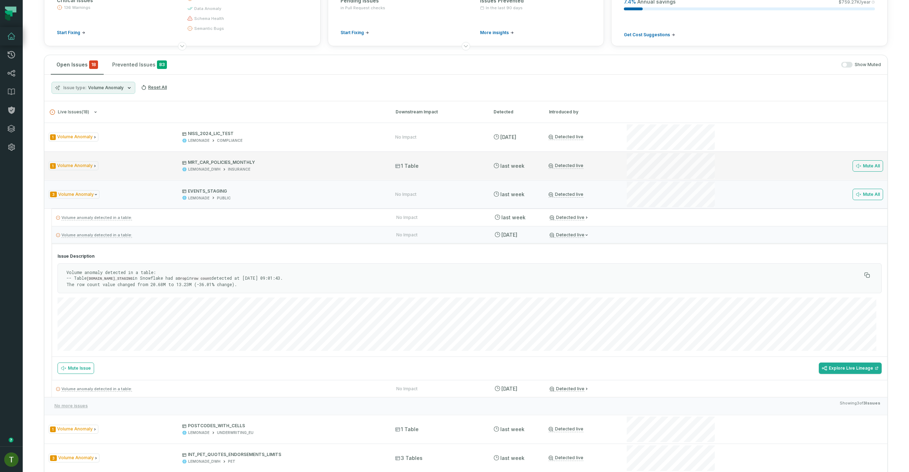
click at [456, 174] on div "1 Volume Anomaly MRT_CAR_POLICIES_MONTHLY LEMONADE_DWH INSURANCE 1 Table 8/25/2…" at bounding box center [465, 165] width 843 height 28
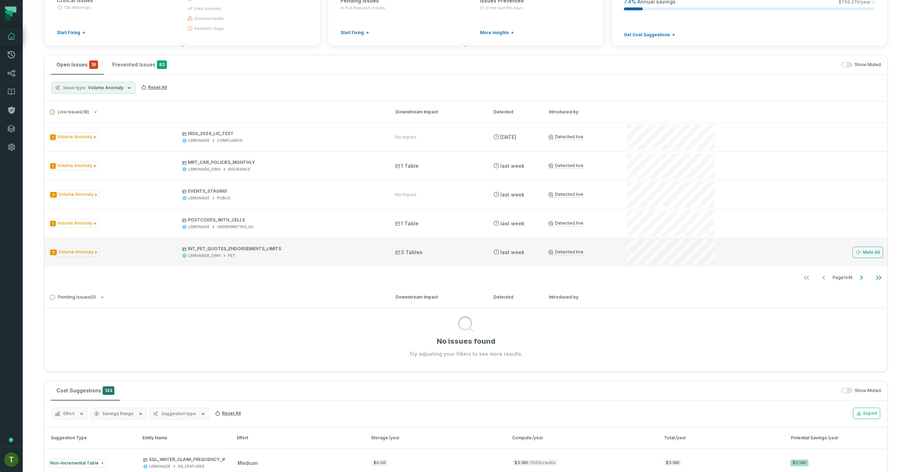
click at [636, 252] on div "3 Volume Anomaly INT_PET_QUOTES_ENDORSEMENTS_LIMITS LEMONADE_DWH PET 3 Tables 8…" at bounding box center [465, 252] width 843 height 28
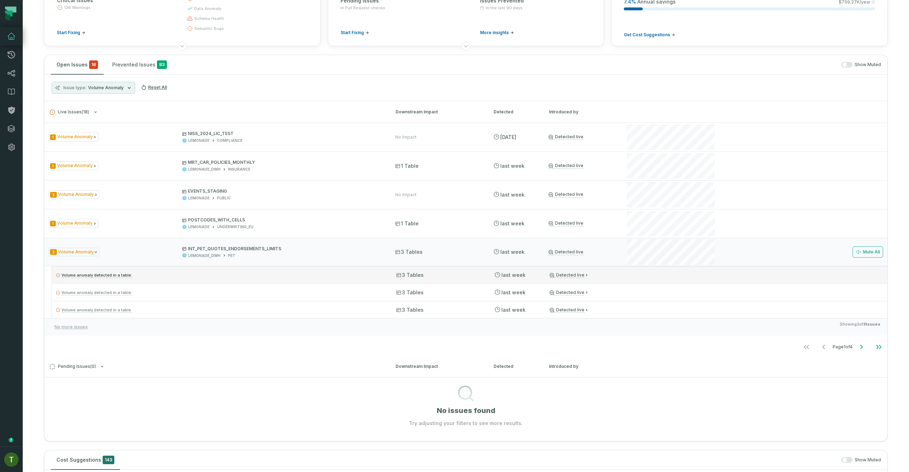
click at [640, 273] on div "Volume anomaly detected in a table: 3 Tables 8/24/2025, 10:24:12 PM Detected li…" at bounding box center [470, 274] width 836 height 17
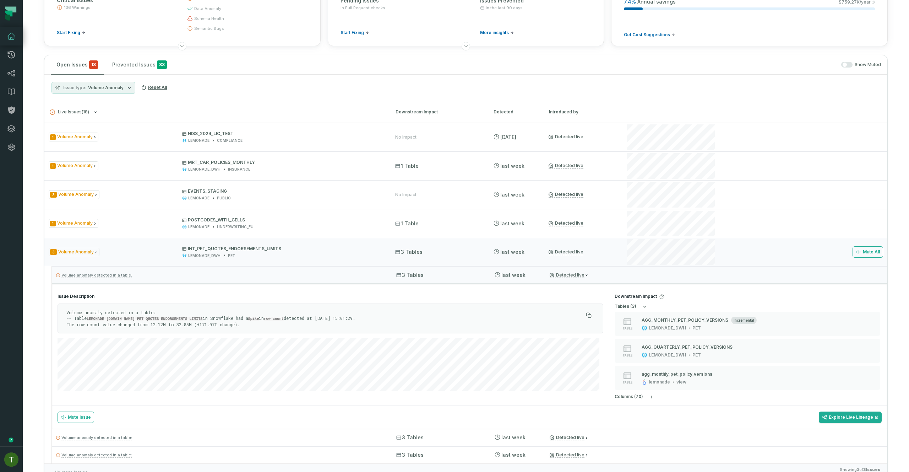
click at [668, 283] on div "Issue Description Volume anomaly detected in a table: -- Table LEMONADE_DWH.PET…" at bounding box center [470, 355] width 836 height 145
click at [670, 278] on div "Volume anomaly detected in a table: 3 Tables 8/24/2025, 10:24:12 PM Detected li…" at bounding box center [470, 274] width 836 height 17
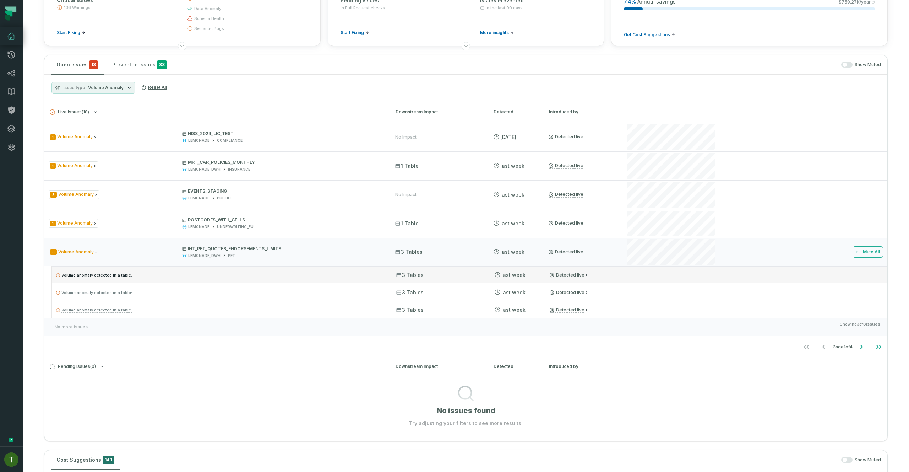
click at [676, 266] on div "Volume anomaly detected in a table: 3 Tables 8/24/2025, 10:24:12 PM Detected li…" at bounding box center [470, 274] width 836 height 17
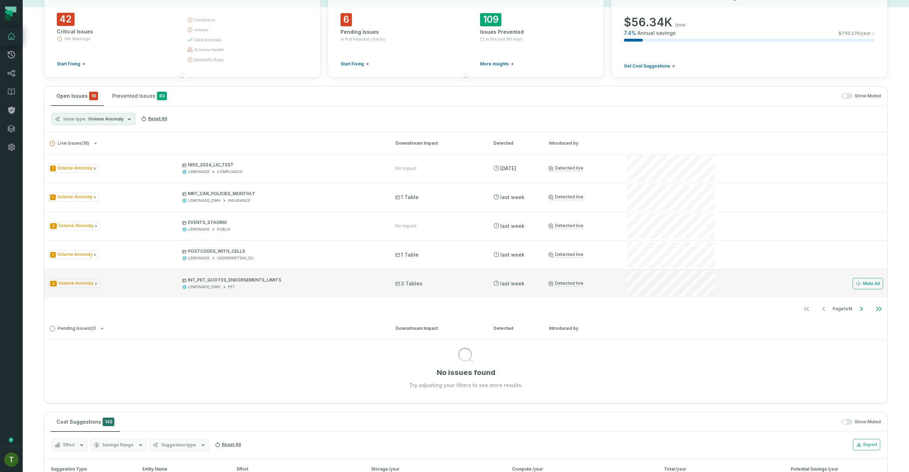
scroll to position [43, 0]
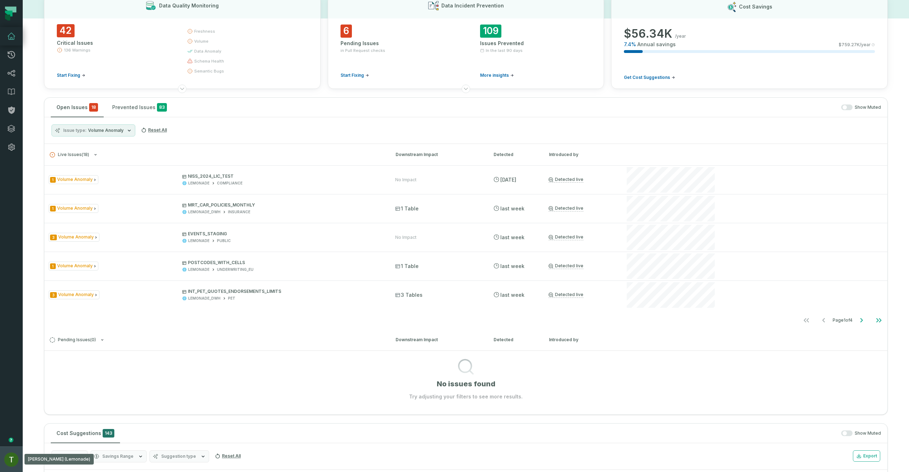
click at [12, 465] on img "button" at bounding box center [11, 459] width 14 height 14
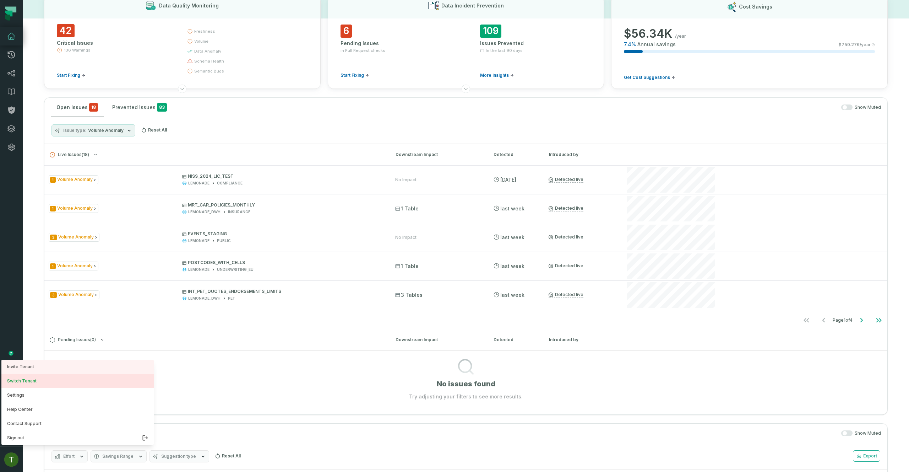
click at [48, 385] on button "Switch Tenant" at bounding box center [77, 381] width 152 height 14
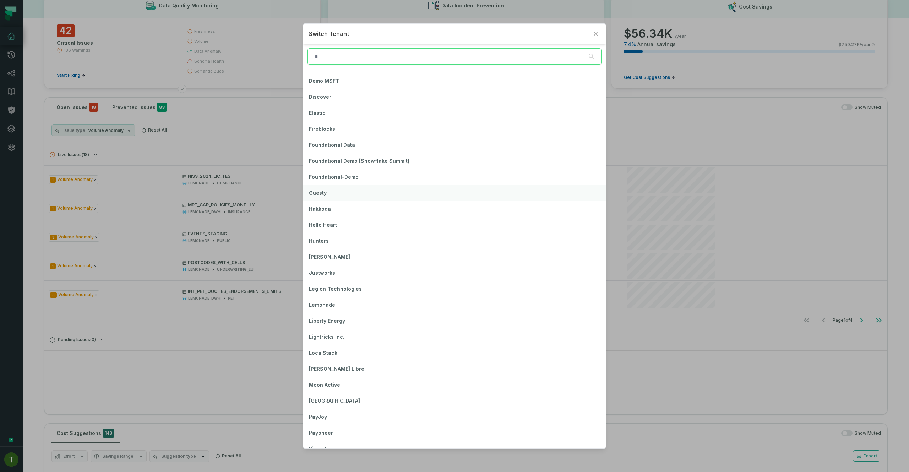
scroll to position [213, 0]
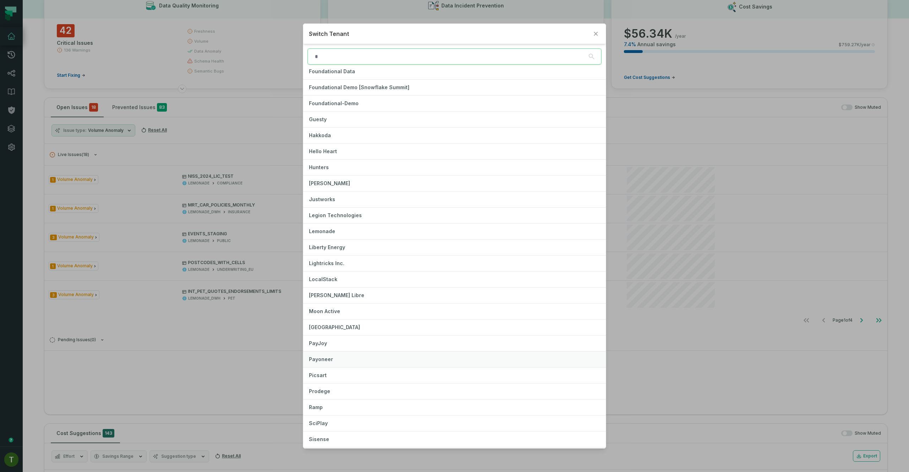
click at [323, 356] on span "Payoneer" at bounding box center [321, 359] width 24 height 6
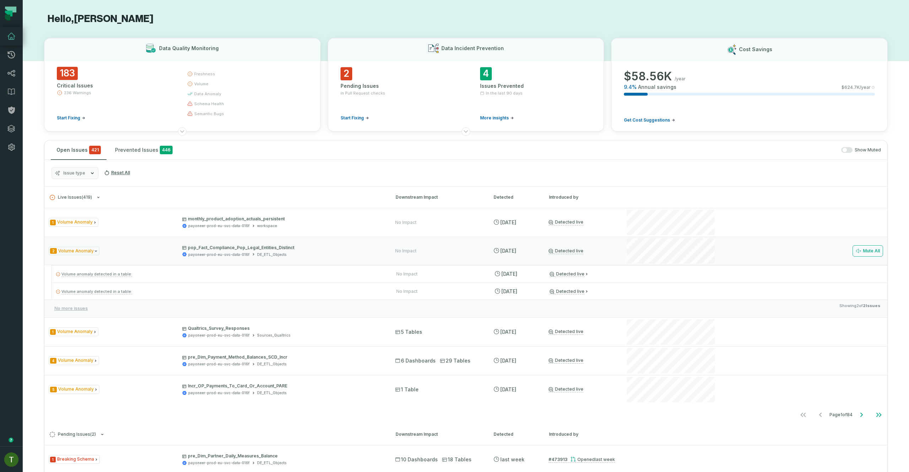
click at [650, 316] on div "No more issues Showing 2 of 2 Issues" at bounding box center [465, 307] width 843 height 17
click at [650, 294] on div "Volume anomaly detected in a table: No Impact [DATE] 9:15:50 AM Detected live" at bounding box center [470, 290] width 836 height 17
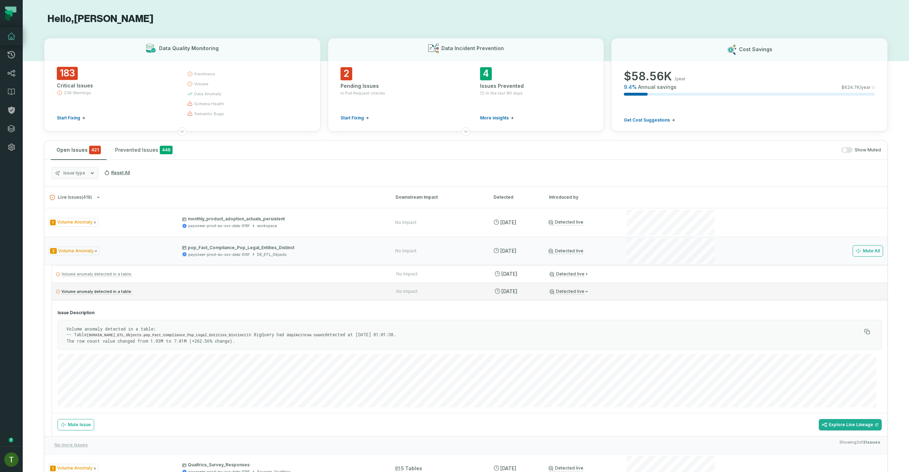
click at [650, 292] on div "Volume anomaly detected in a table: No Impact 8/30/2025, 9:15:50 AM Detected li…" at bounding box center [470, 290] width 836 height 17
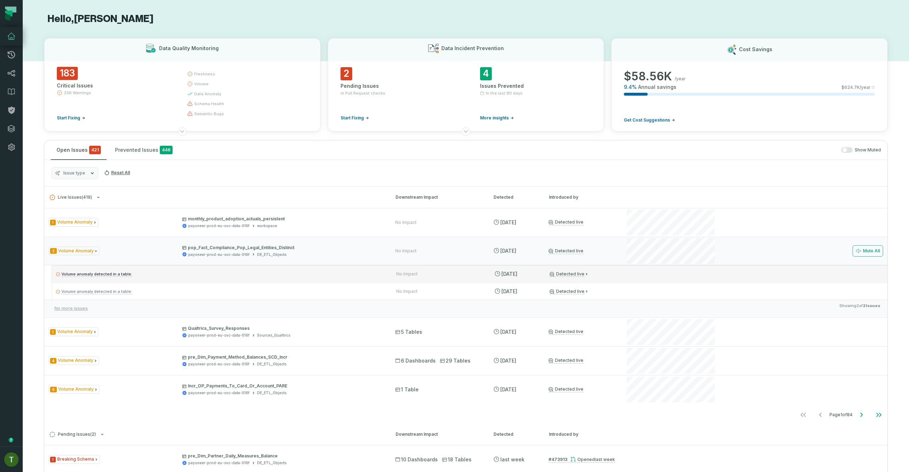
click at [654, 267] on div "Volume anomaly detected in a table: No Impact 8/30/2025, 9:15:50 AM Detected li…" at bounding box center [470, 273] width 836 height 17
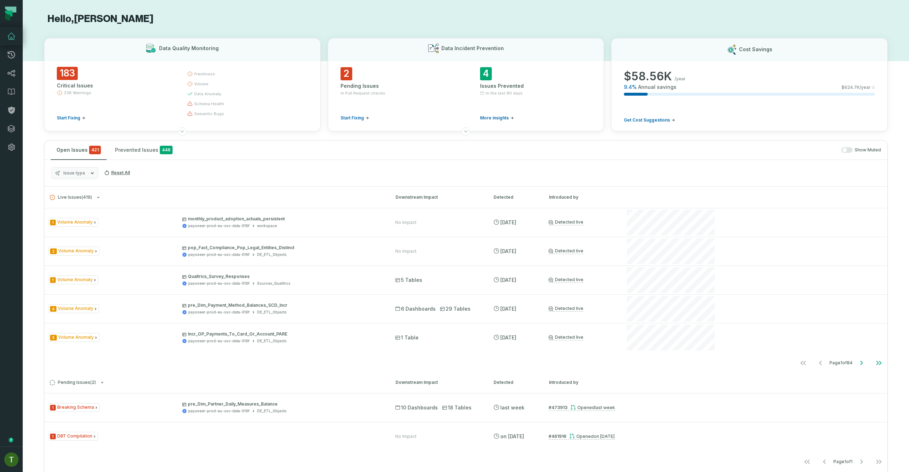
click at [687, 358] on nav "Page 1 of 84" at bounding box center [465, 363] width 843 height 14
click at [687, 360] on nav "Page 1 of 84" at bounding box center [465, 363] width 843 height 14
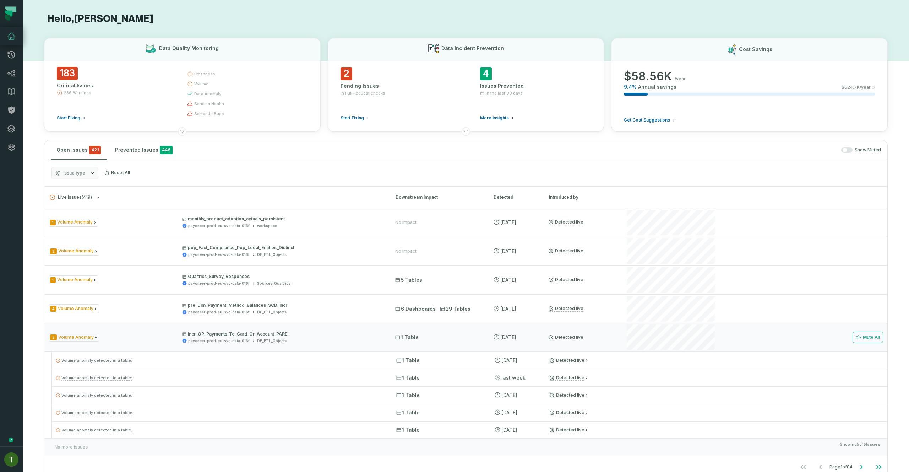
scroll to position [128, 0]
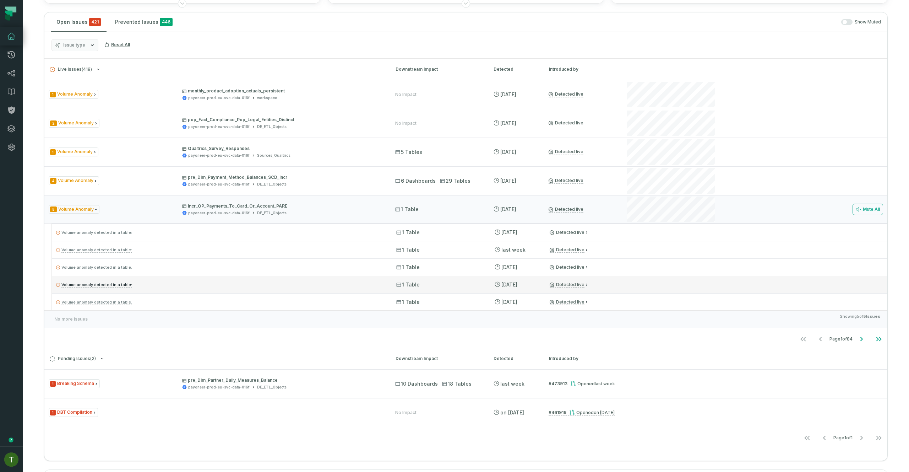
click at [603, 280] on div "Volume anomaly detected in a table: 1 Table 8/11/2025, 1:55:27 AM Detected live" at bounding box center [470, 284] width 836 height 17
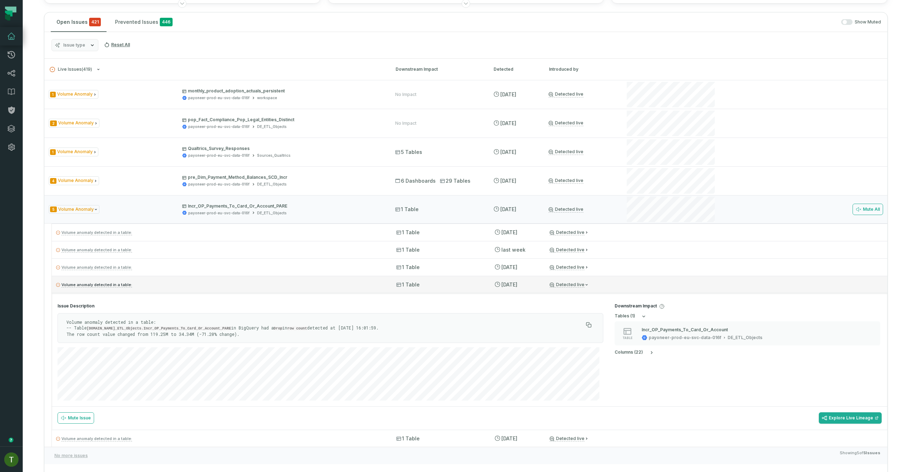
click at [643, 278] on div "Volume anomaly detected in a table: 1 Table 8/11/2025, 1:55:27 AM Detected live" at bounding box center [470, 284] width 836 height 17
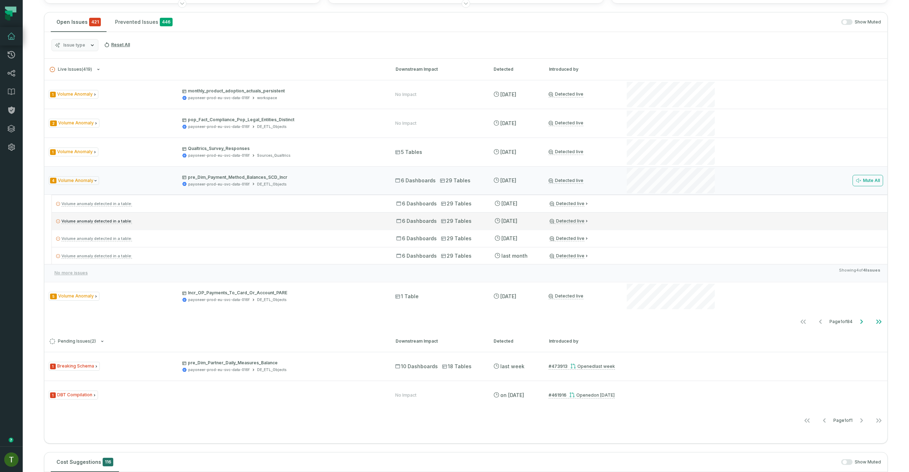
click at [621, 224] on div "Volume anomaly detected in a table: 6 Dashboards 29 Tables 8/20/2025, 2:25:08 P…" at bounding box center [470, 220] width 836 height 17
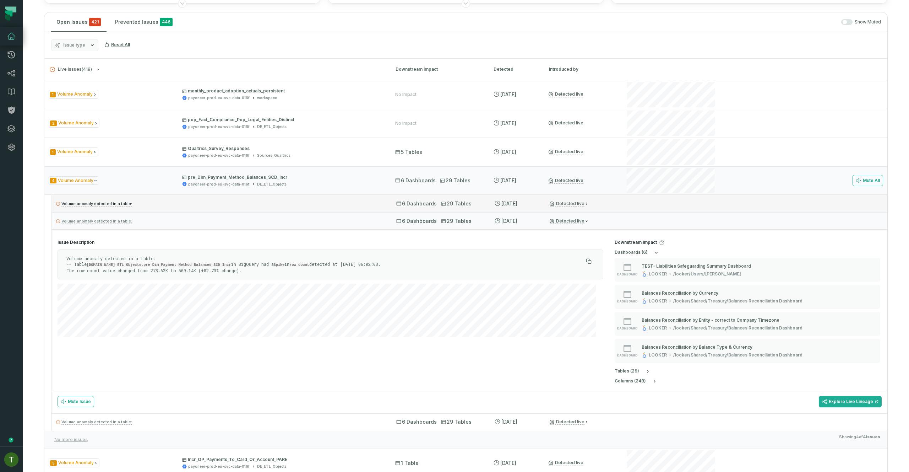
click at [648, 195] on li "4 Volume Anomaly pre_Dim_Payment_Method_Balances_SCD_Incr payoneer-prod-eu-svc-…" at bounding box center [465, 307] width 843 height 282
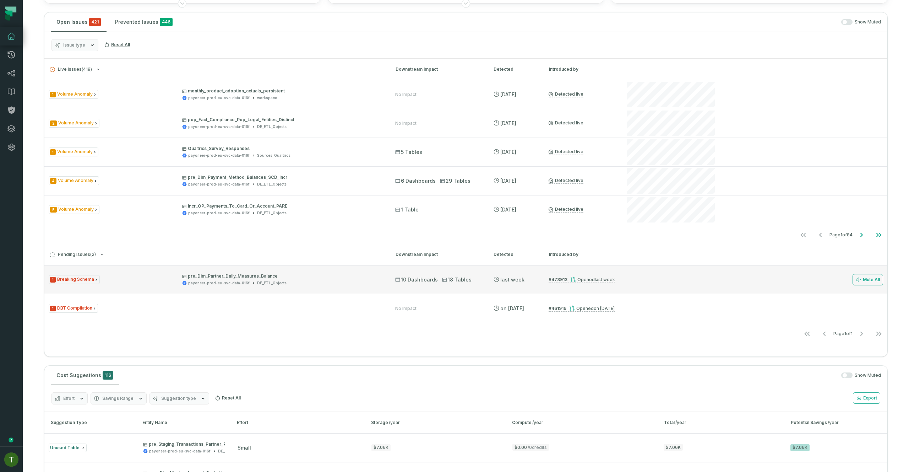
click at [645, 269] on div at bounding box center [673, 279] width 91 height 28
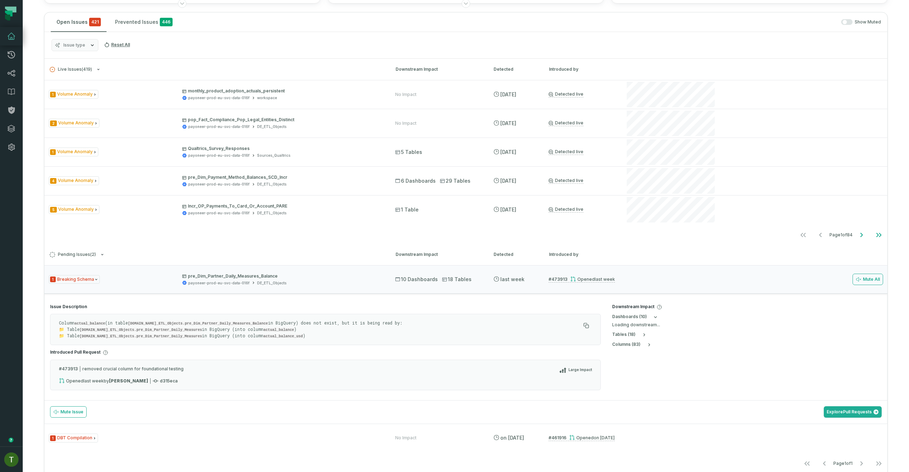
click at [654, 253] on h3 "Pending Issues ( 2 ) Downstream Impact Detected Introduced by" at bounding box center [465, 254] width 843 height 21
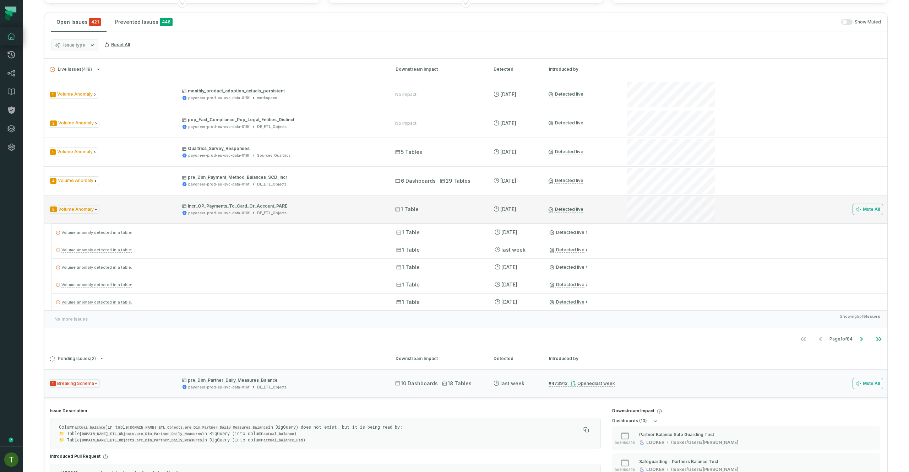
click at [741, 212] on div "Mute All" at bounding box center [755, 209] width 258 height 28
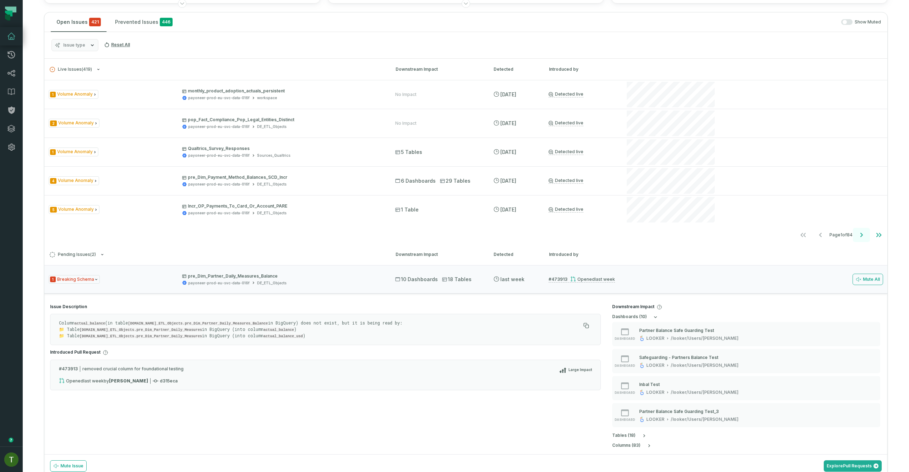
click at [858, 238] on icon "Go to next page" at bounding box center [862, 235] width 9 height 9
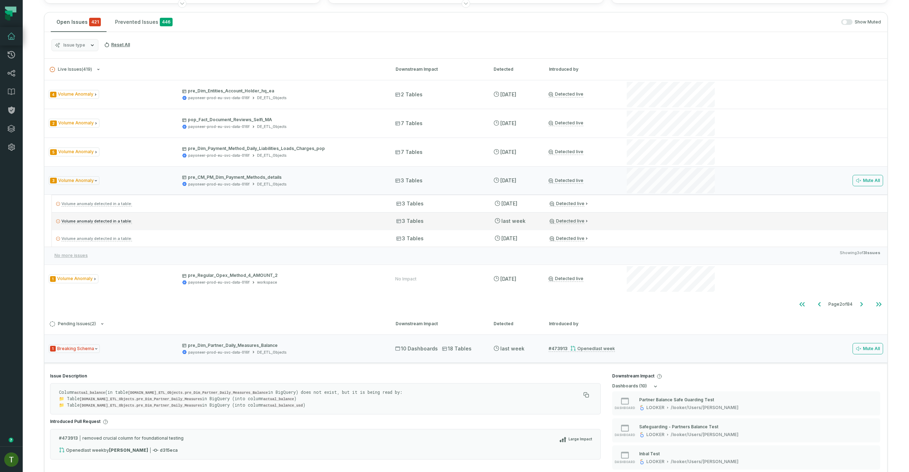
click at [466, 227] on div "Volume anomaly detected in a table: 3 Tables 8/24/2025, 9:16:49 AM Detected live" at bounding box center [470, 220] width 836 height 17
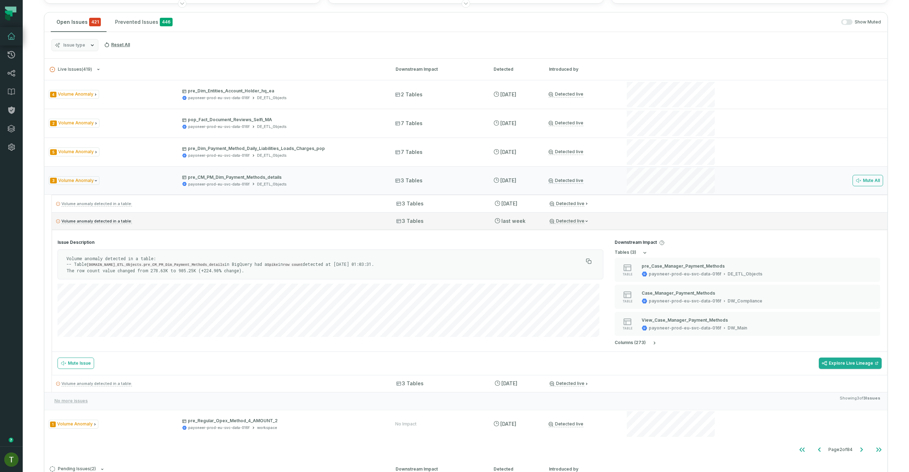
click at [466, 223] on div "3 Tables" at bounding box center [438, 220] width 85 height 7
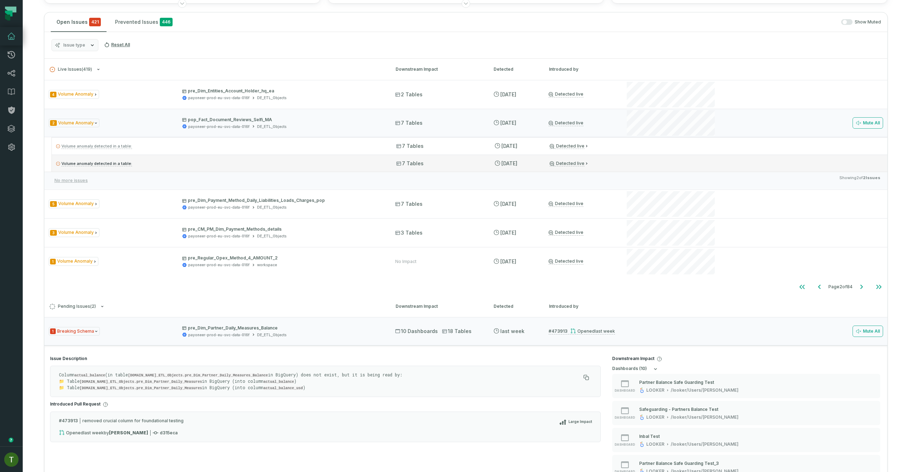
click at [685, 168] on div "Volume anomaly detected in a table: 7 Tables 8/30/2025, 9:15:50 AM Detected live" at bounding box center [470, 163] width 836 height 17
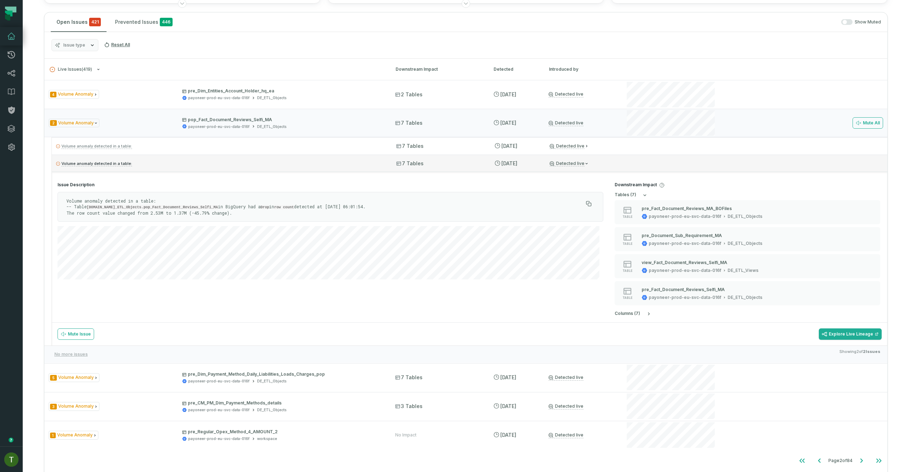
click at [685, 168] on div "Volume anomaly detected in a table: 7 Tables 8/30/2025, 9:15:50 AM Detected live" at bounding box center [470, 163] width 836 height 17
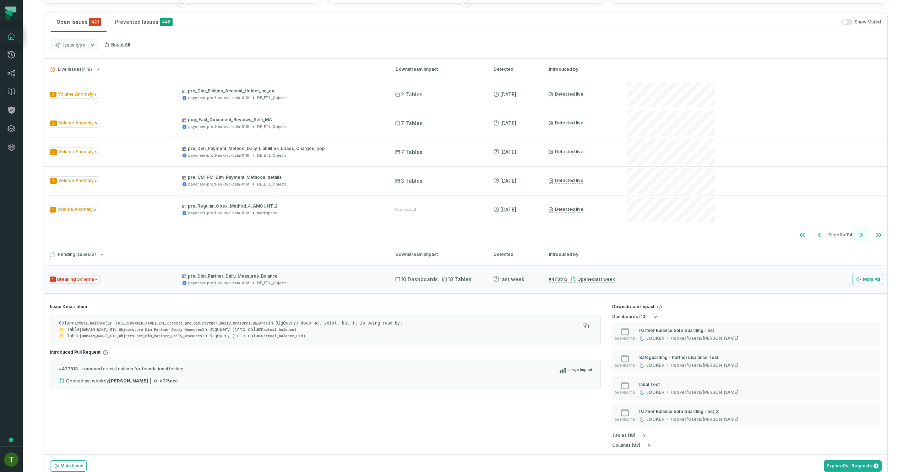
click at [861, 231] on button "Go to next page" at bounding box center [861, 235] width 17 height 14
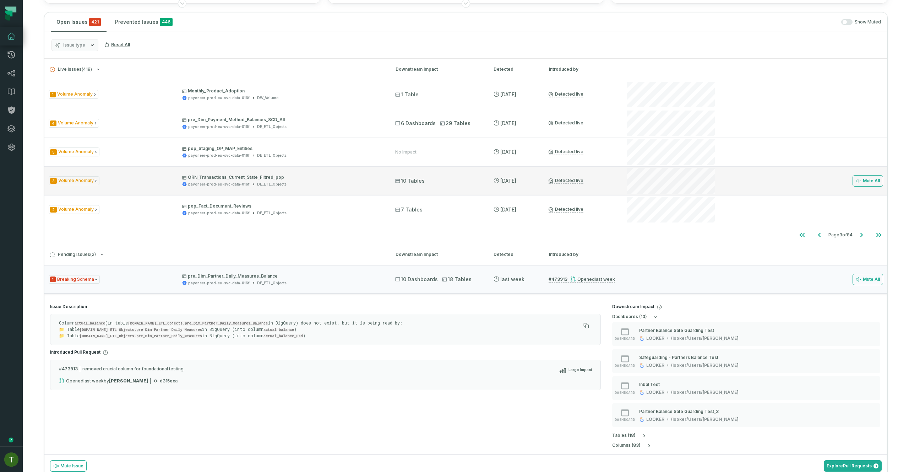
click at [723, 167] on div "Mute All" at bounding box center [755, 181] width 258 height 28
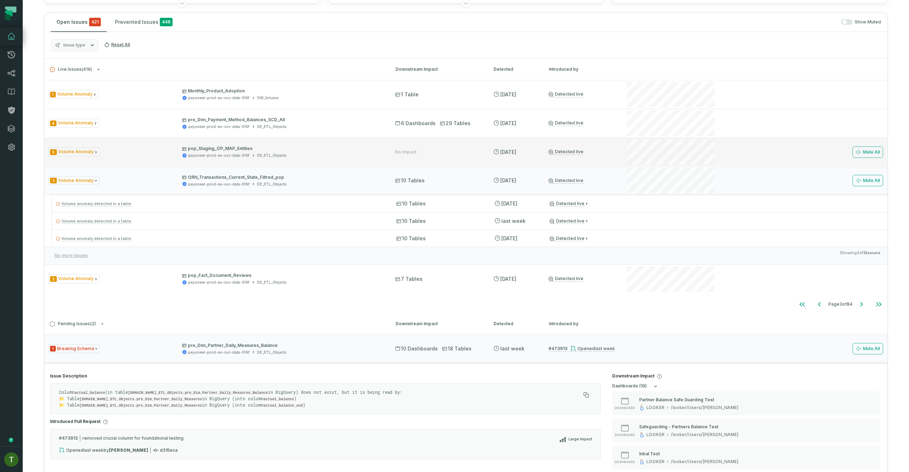
click at [726, 157] on div "Mute All" at bounding box center [755, 152] width 258 height 28
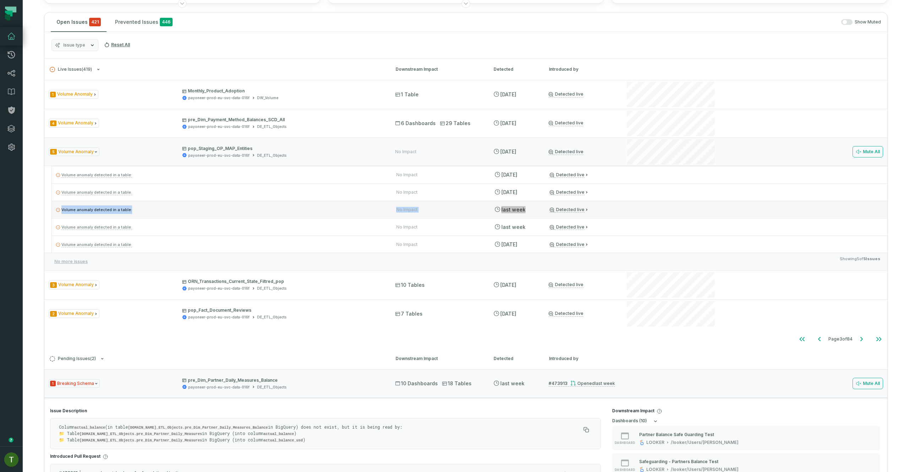
click at [731, 201] on ul "Volume anomaly detected in a table: No Impact 8/30/2025, 9:15:50 AM Detected li…" at bounding box center [470, 209] width 836 height 87
click at [730, 201] on div "Volume anomaly detected in a table: No Impact 8/22/2025, 9:23:19 AM Detected li…" at bounding box center [470, 209] width 836 height 17
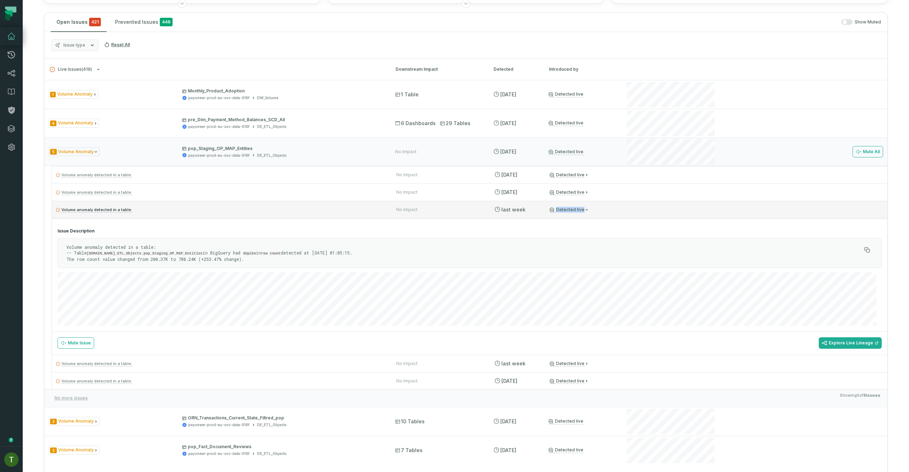
drag, startPoint x: 730, startPoint y: 206, endPoint x: 734, endPoint y: 207, distance: 3.6
click at [731, 211] on div "Volume anomaly detected in a table: No Impact 8/22/2025, 9:23:19 AM Detected li…" at bounding box center [470, 209] width 836 height 17
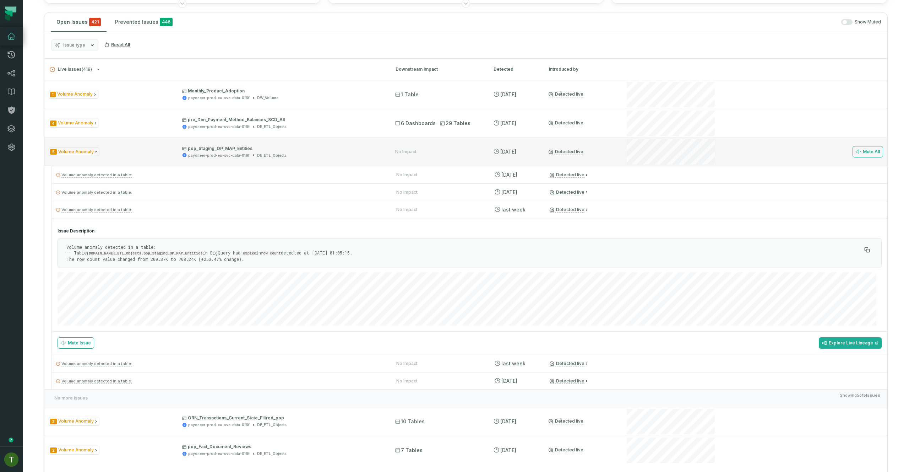
click at [733, 163] on div "Mute All" at bounding box center [755, 151] width 258 height 28
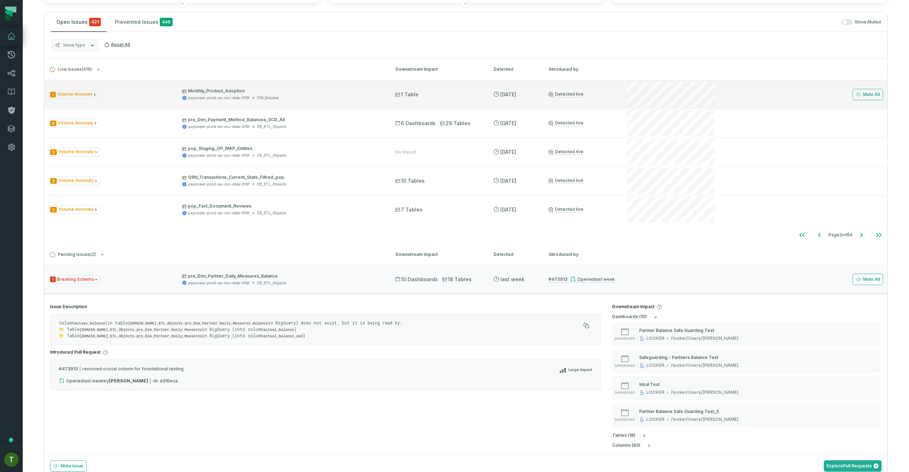
click at [763, 97] on div "Mute All" at bounding box center [755, 94] width 258 height 28
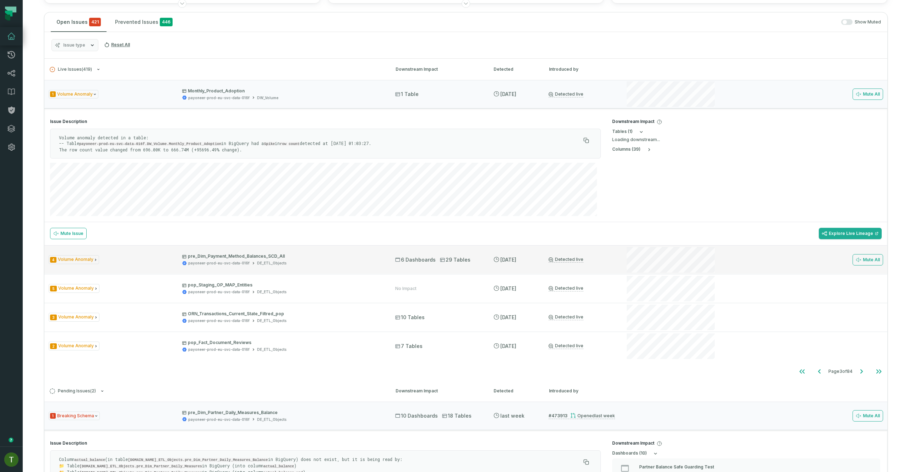
click at [771, 114] on section "Downstream Impact table s ( 1 ) Loading downstream... column s ( 39 )" at bounding box center [747, 167] width 281 height 109
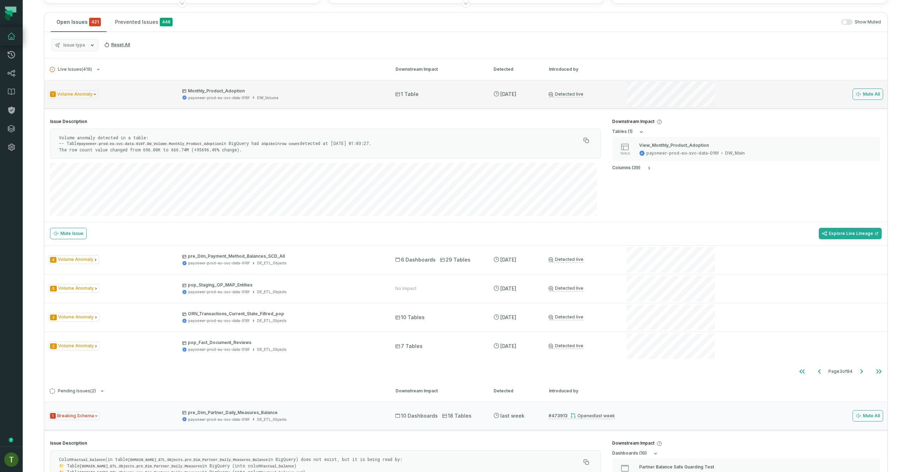
click at [730, 90] on div "Mute All" at bounding box center [755, 94] width 258 height 28
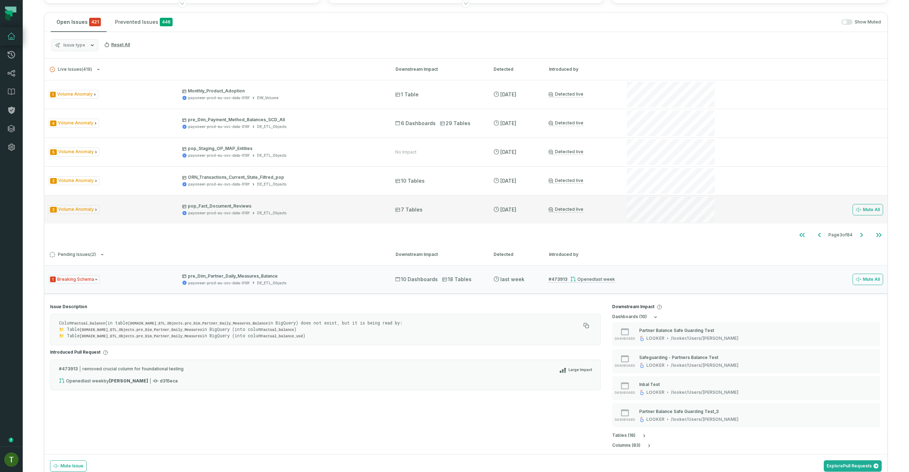
click at [751, 209] on div "Mute All" at bounding box center [755, 209] width 258 height 28
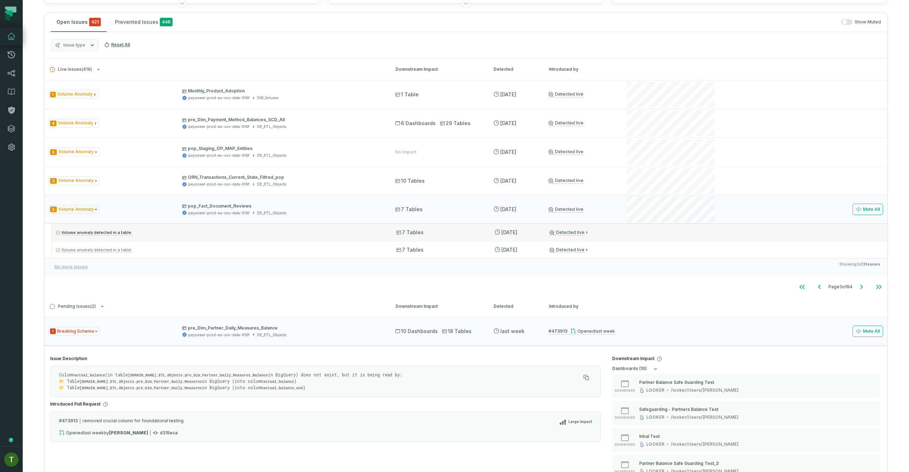
click at [705, 237] on div "Volume anomaly detected in a table: 7 Tables 8/30/2025, 9:15:50 AM Detected live" at bounding box center [470, 231] width 836 height 17
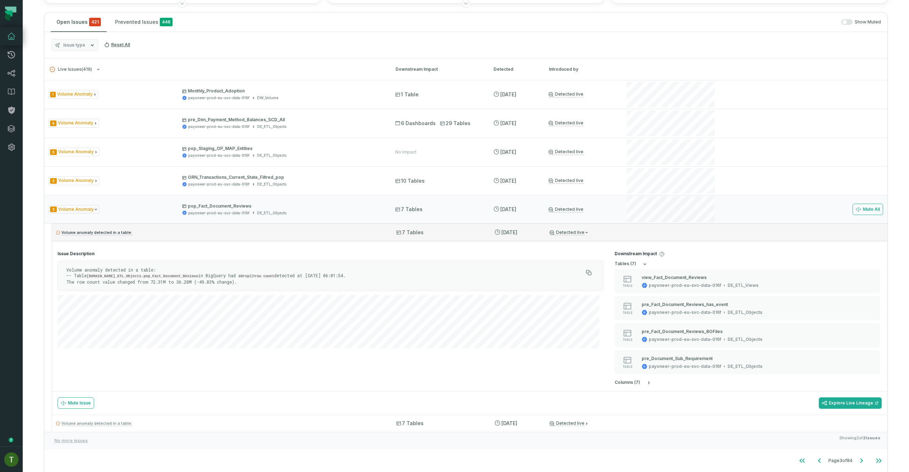
click at [706, 235] on div "Volume anomaly detected in a table: 7 Tables 8/30/2025, 9:15:50 AM Detected live" at bounding box center [470, 231] width 836 height 17
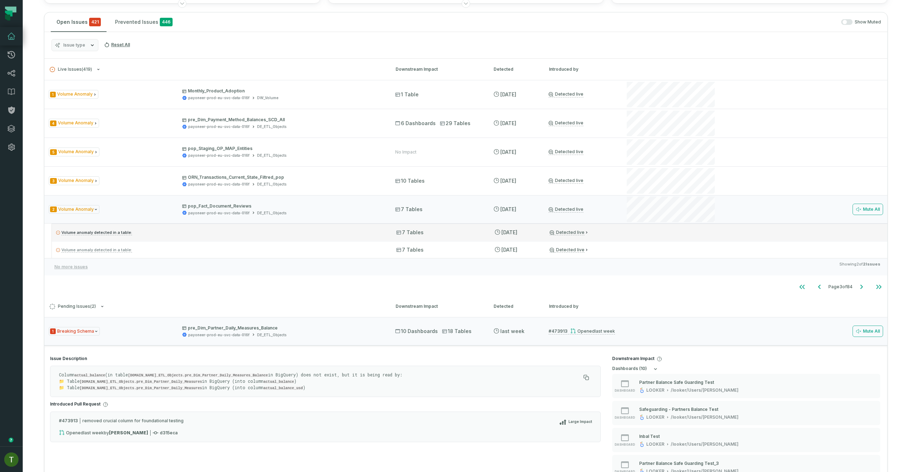
click at [706, 235] on div "Volume anomaly detected in a table: 7 Tables 8/30/2025, 9:15:50 AM Detected live" at bounding box center [470, 231] width 836 height 17
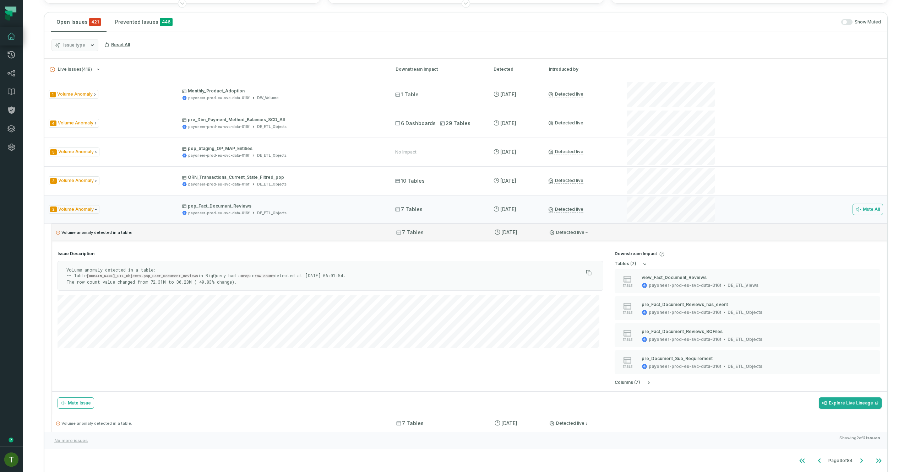
click at [706, 236] on div "Volume anomaly detected in a table: 7 Tables 8/30/2025, 9:15:50 AM Detected live" at bounding box center [470, 231] width 836 height 17
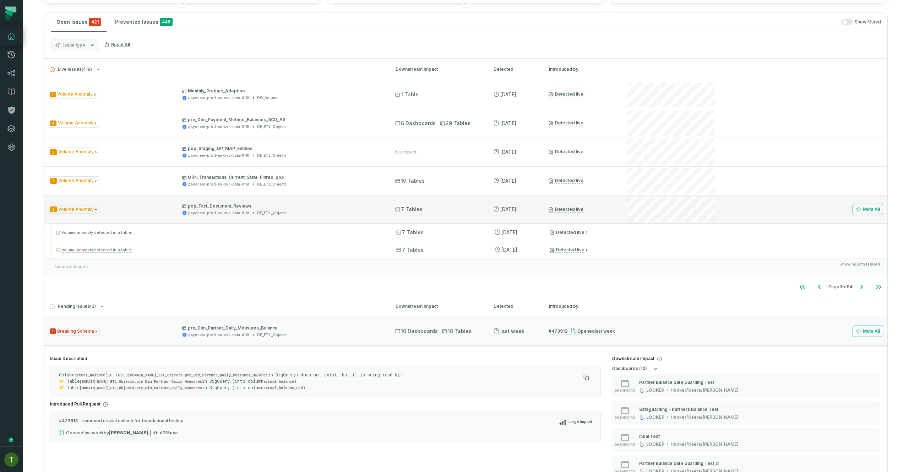
click at [739, 202] on div "Mute All" at bounding box center [755, 209] width 258 height 28
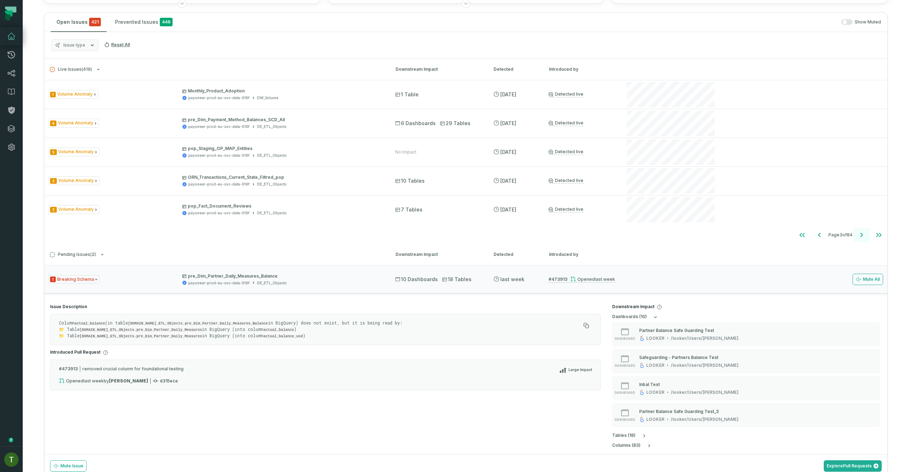
click at [858, 236] on icon "Go to next page" at bounding box center [862, 235] width 9 height 9
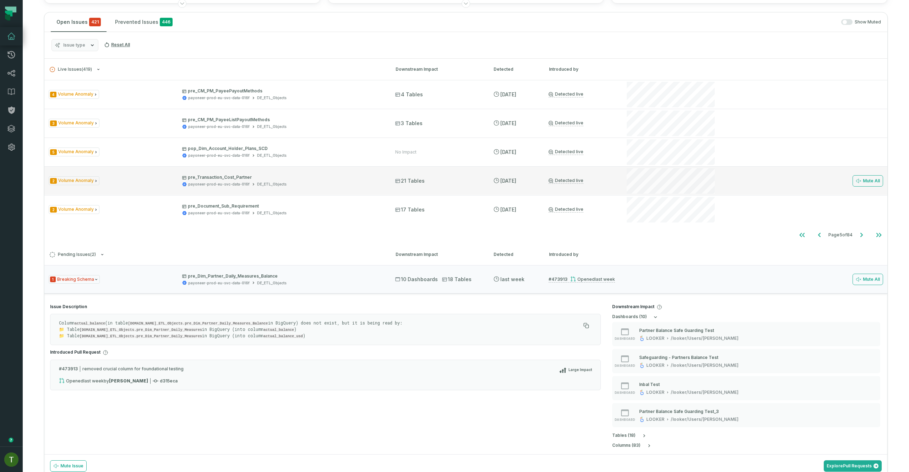
click at [550, 189] on div "2 Volume Anomaly pre_Transaction_Cost_Partner payoneer-prod-eu-svc-data-016f DE…" at bounding box center [465, 180] width 843 height 28
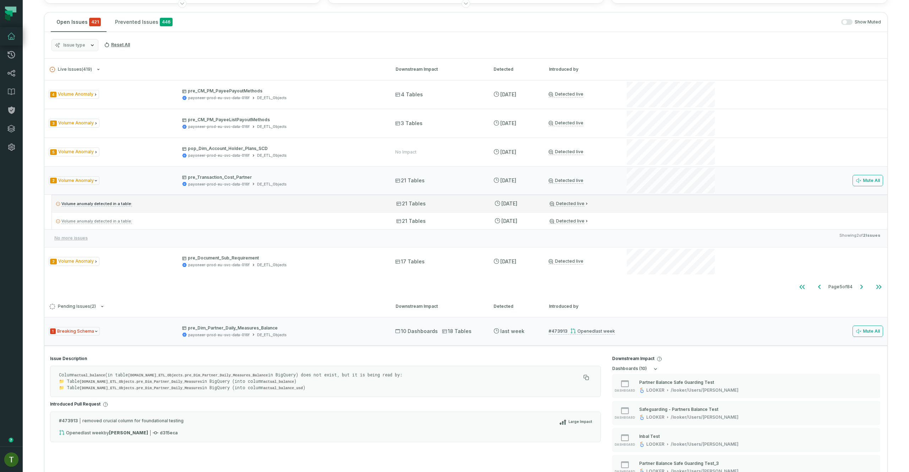
click at [567, 208] on div "Volume anomaly detected in a table: 21 Tables 8/30/2025, 9:15:50 AM Detected li…" at bounding box center [470, 203] width 836 height 17
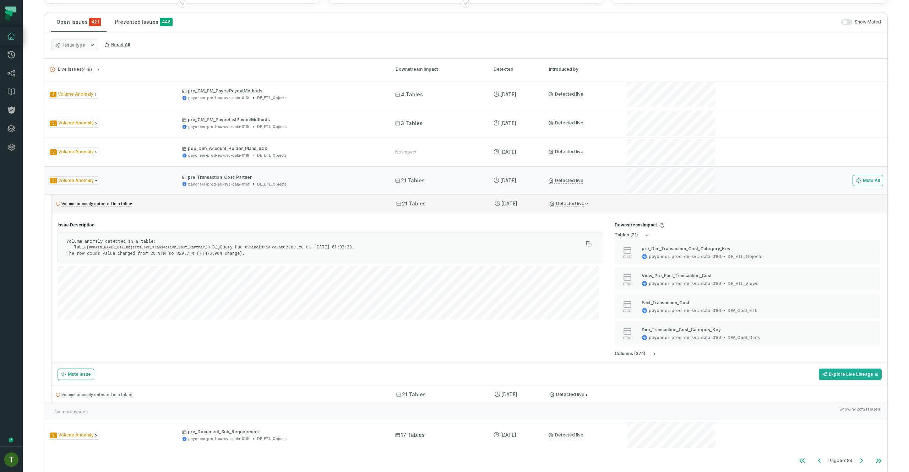
click at [597, 205] on div "Detected live" at bounding box center [582, 204] width 64 height 6
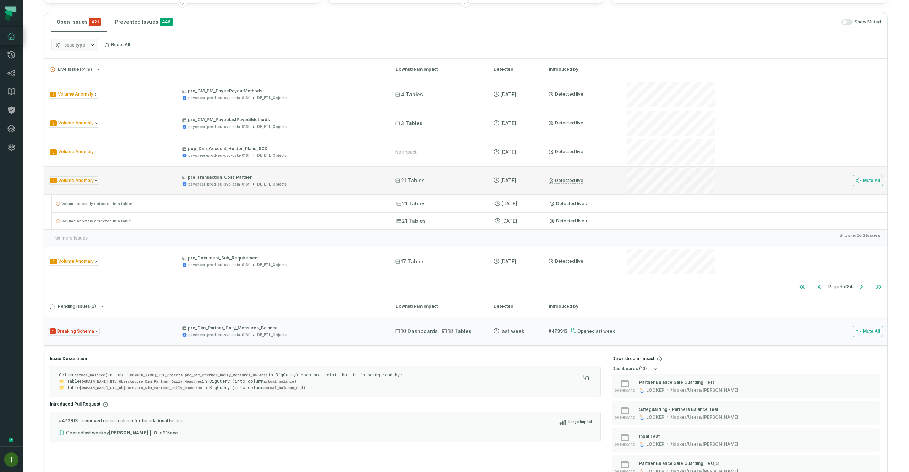
click at [605, 189] on div "2 Volume Anomaly pre_Transaction_Cost_Partner payoneer-prod-eu-svc-data-016f DE…" at bounding box center [465, 180] width 843 height 28
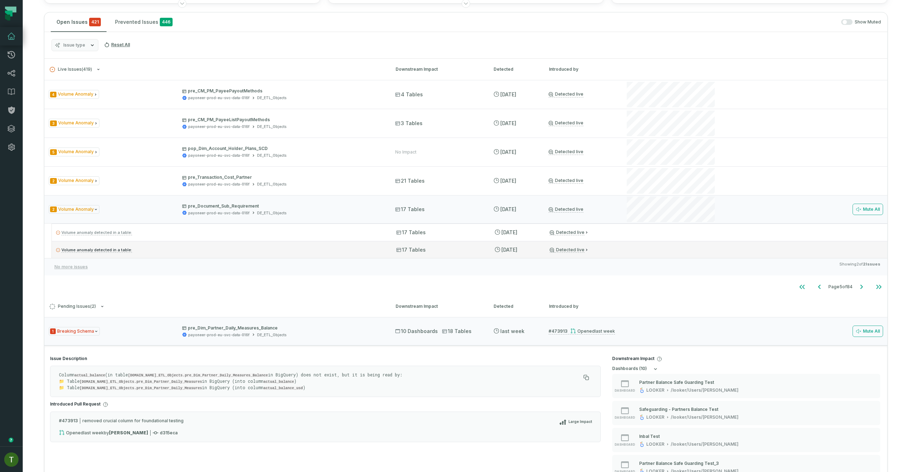
click at [648, 242] on div "Volume anomaly detected in a table: 17 Tables 8/30/2025, 9:15:50 AM Detected li…" at bounding box center [470, 249] width 836 height 17
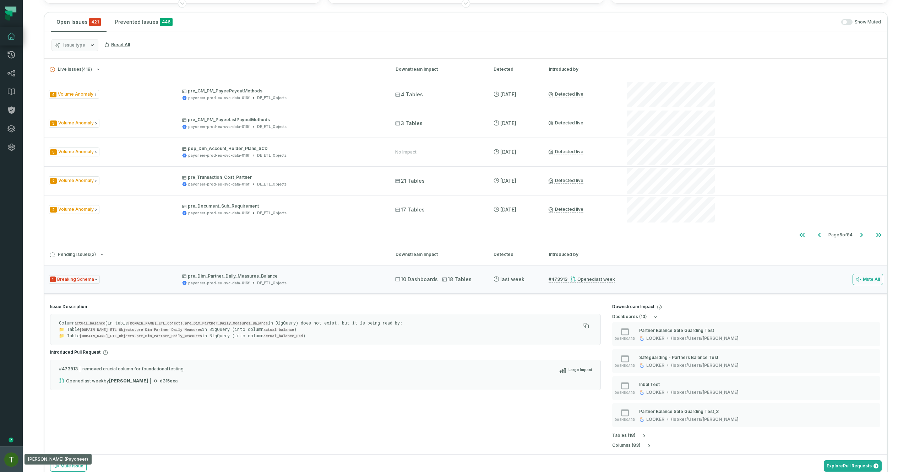
click at [15, 464] on img "button" at bounding box center [11, 459] width 14 height 14
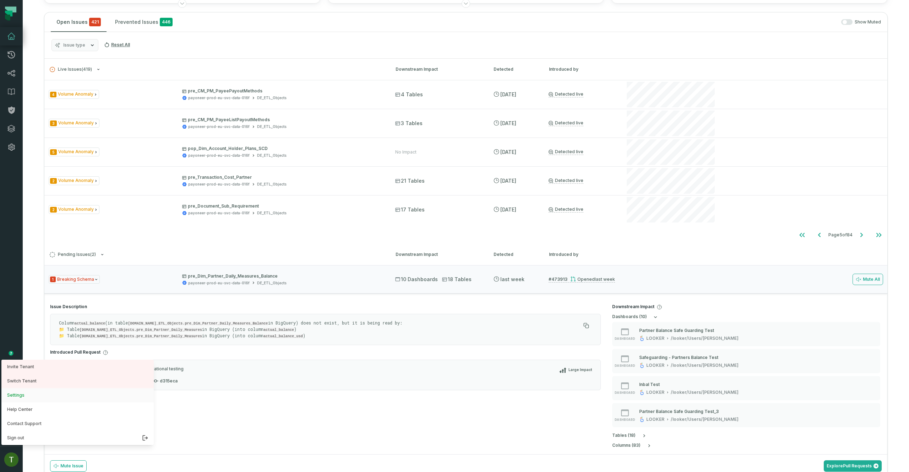
click at [66, 389] on button "Settings" at bounding box center [77, 395] width 152 height 14
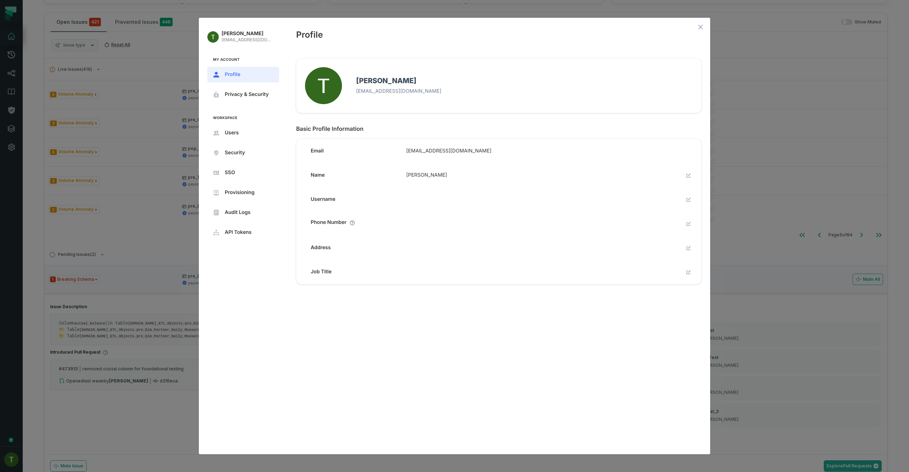
click at [761, 75] on div "Tomer Galun tomer@foundational.io My Account Profile Privacy & Security Workspa…" at bounding box center [454, 236] width 909 height 472
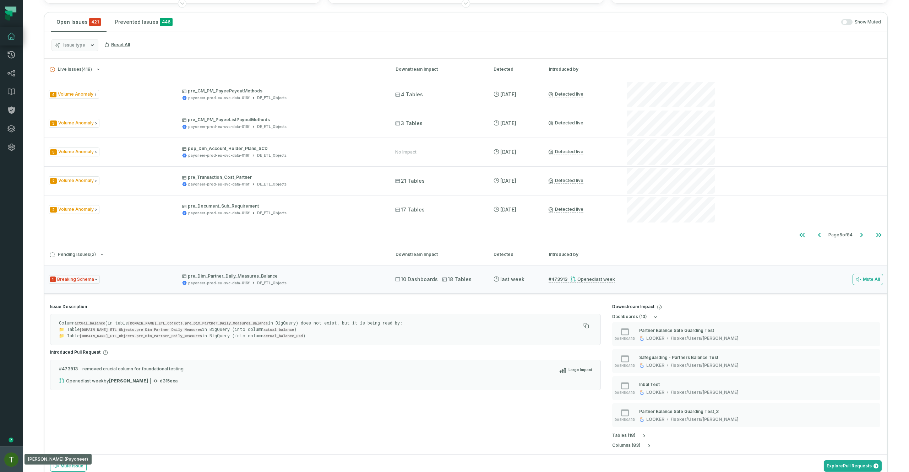
click at [4, 465] on button "Tomer Galun (Payoneer) tomer@foundational.io" at bounding box center [11, 459] width 23 height 26
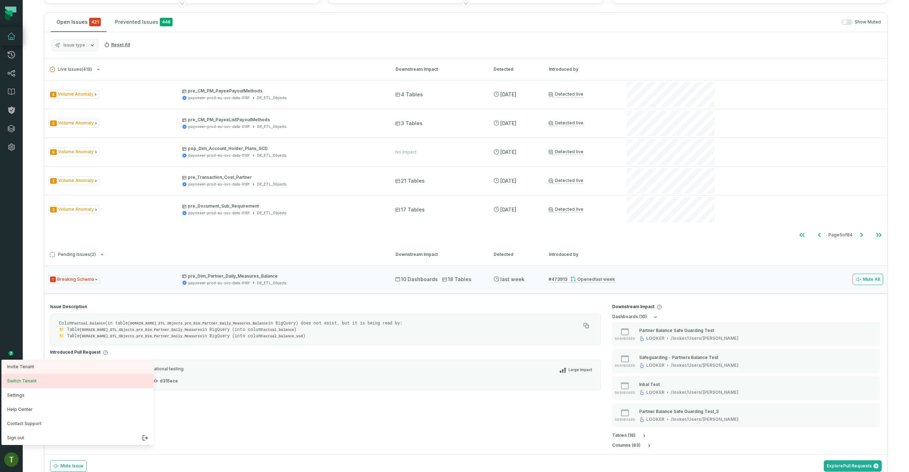
click at [35, 388] on button "Settings" at bounding box center [77, 395] width 152 height 14
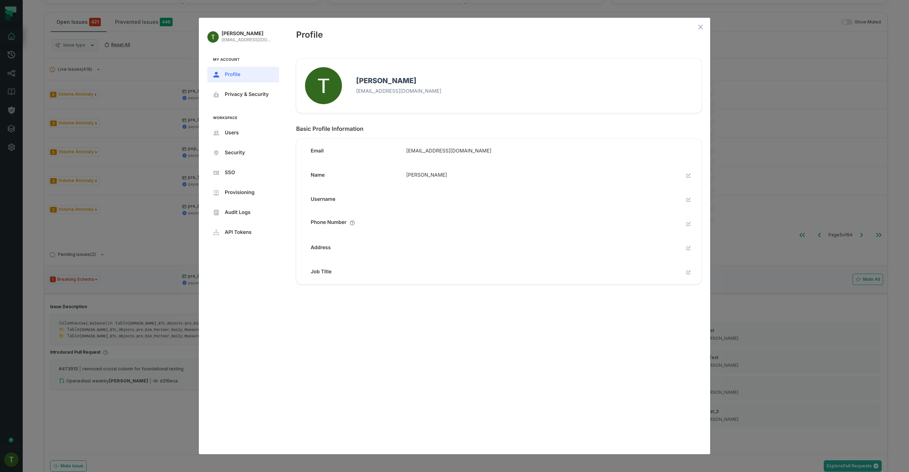
click at [19, 425] on div "Tomer Galun tomer@foundational.io My Account Profile Privacy & Security Workspa…" at bounding box center [454, 236] width 909 height 472
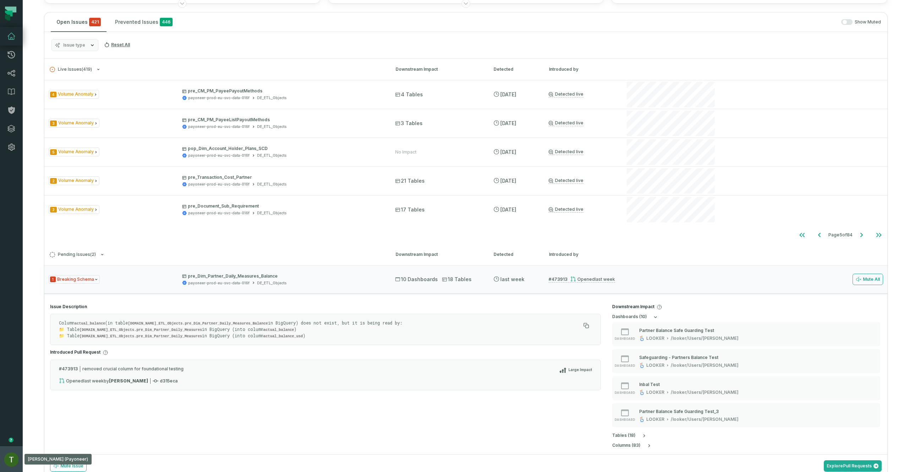
click at [9, 470] on button "Tomer Galun (Payoneer) tomer@foundational.io" at bounding box center [11, 459] width 23 height 26
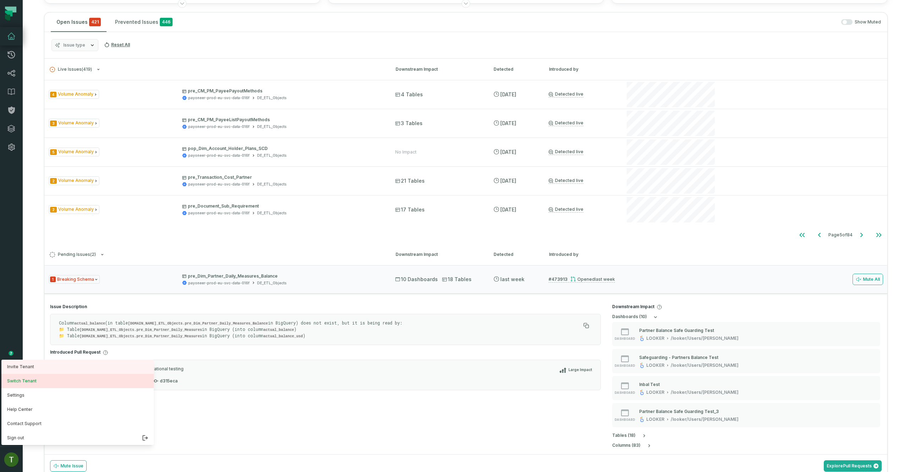
click at [40, 385] on button "Switch Tenant" at bounding box center [77, 381] width 152 height 14
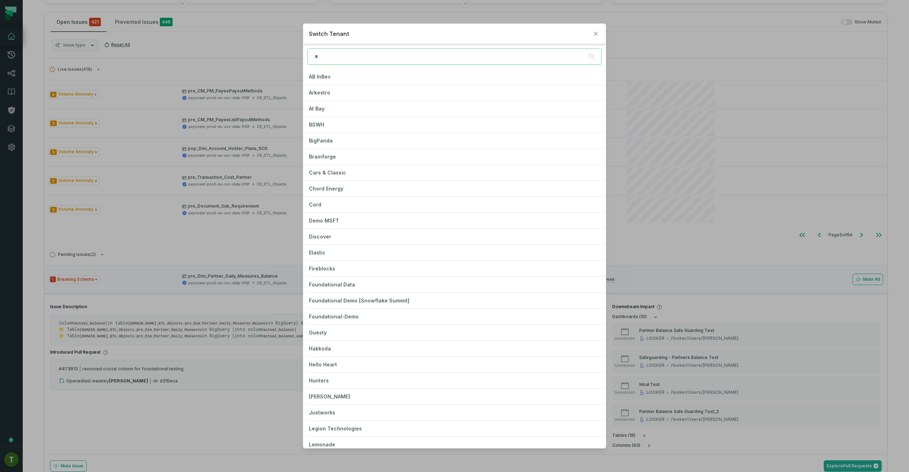
click at [600, 29] on div "Switch Tenant" at bounding box center [454, 34] width 302 height 20
click at [598, 31] on button "Close" at bounding box center [596, 33] width 9 height 9
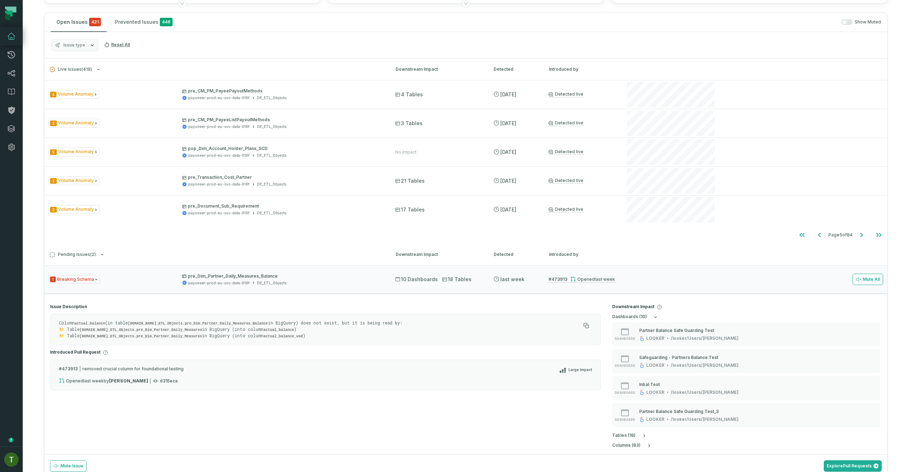
click at [70, 39] on button "Issue type" at bounding box center [75, 45] width 47 height 12
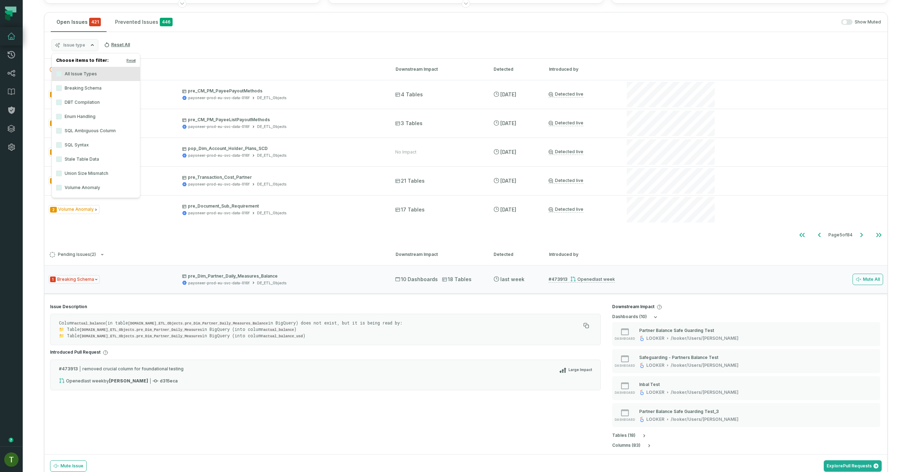
click at [93, 187] on label "Volume Anomaly" at bounding box center [96, 187] width 88 height 14
click at [62, 187] on button "Volume Anomaly" at bounding box center [59, 188] width 6 height 6
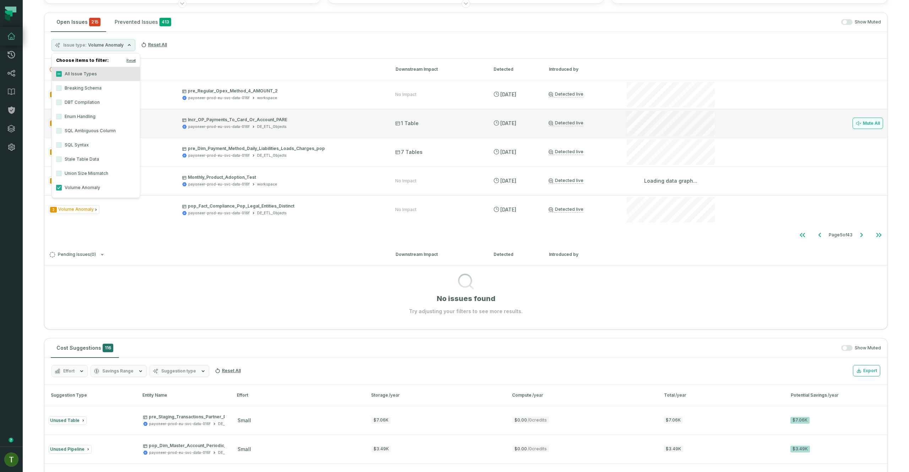
click at [856, 125] on icon at bounding box center [859, 123] width 6 height 6
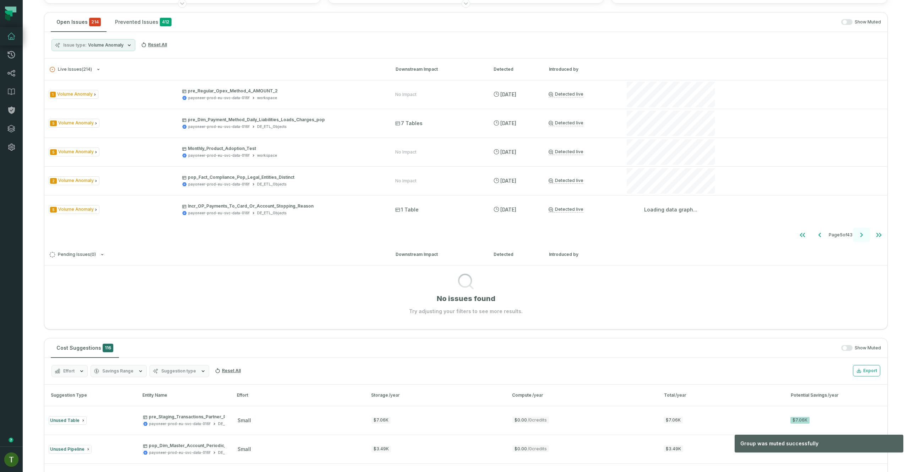
click at [858, 234] on icon "Go to next page" at bounding box center [862, 235] width 9 height 9
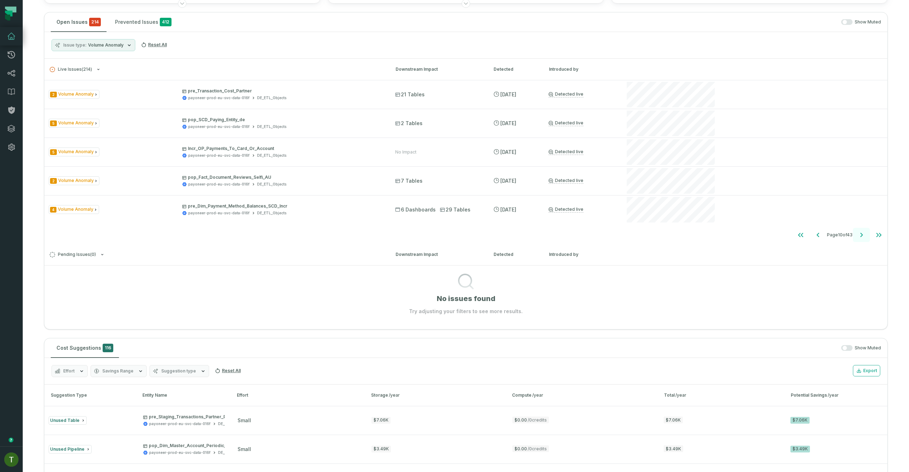
click at [858, 233] on icon "Go to next page" at bounding box center [862, 235] width 9 height 9
click at [100, 44] on span "Volume Anomaly" at bounding box center [106, 45] width 36 height 6
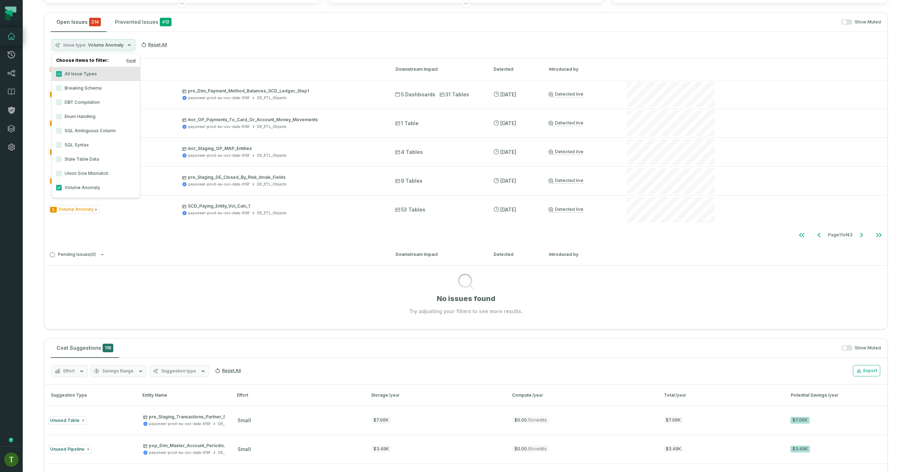
click at [95, 162] on label "Stale Table Data" at bounding box center [96, 159] width 88 height 14
click at [62, 162] on button "Stale Table Data" at bounding box center [59, 159] width 6 height 6
click at [861, 233] on icon "Go to next page" at bounding box center [862, 235] width 2 height 4
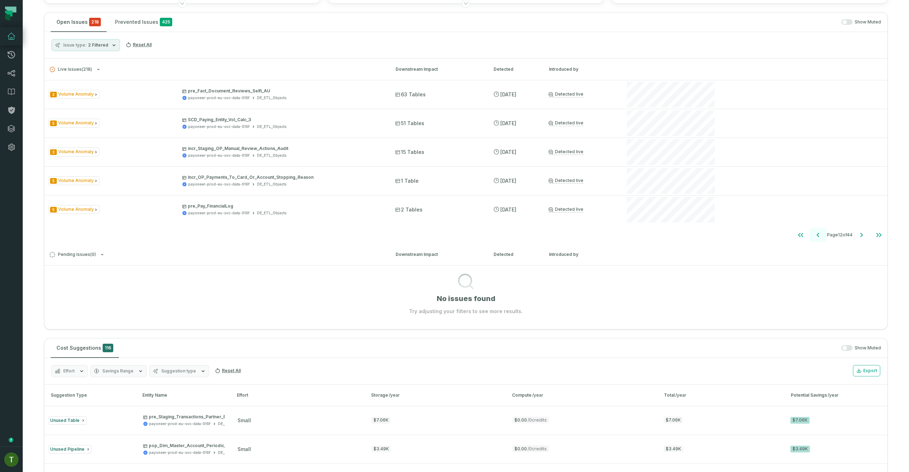
click at [814, 235] on icon "Go to previous page" at bounding box center [818, 235] width 9 height 9
click at [96, 47] on span "2 Filtered" at bounding box center [98, 45] width 20 height 6
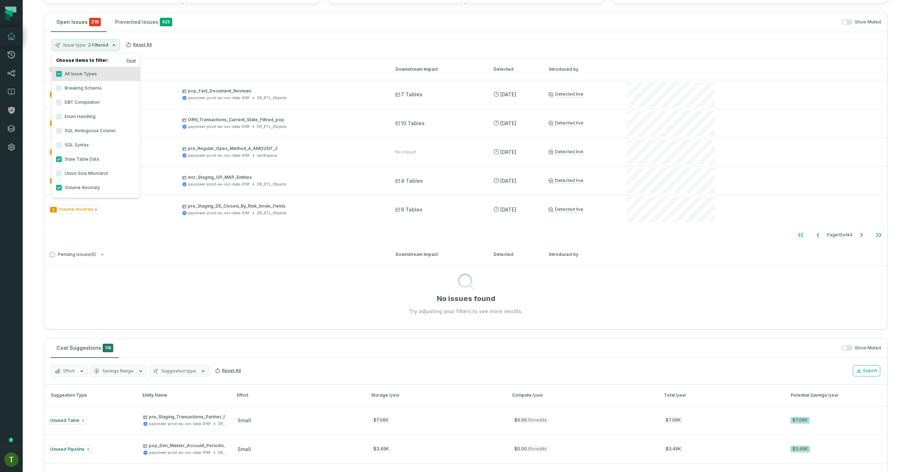
click at [81, 189] on label "Volume Anomaly" at bounding box center [96, 187] width 88 height 14
click at [62, 189] on button "Volume Anomaly" at bounding box center [59, 188] width 6 height 6
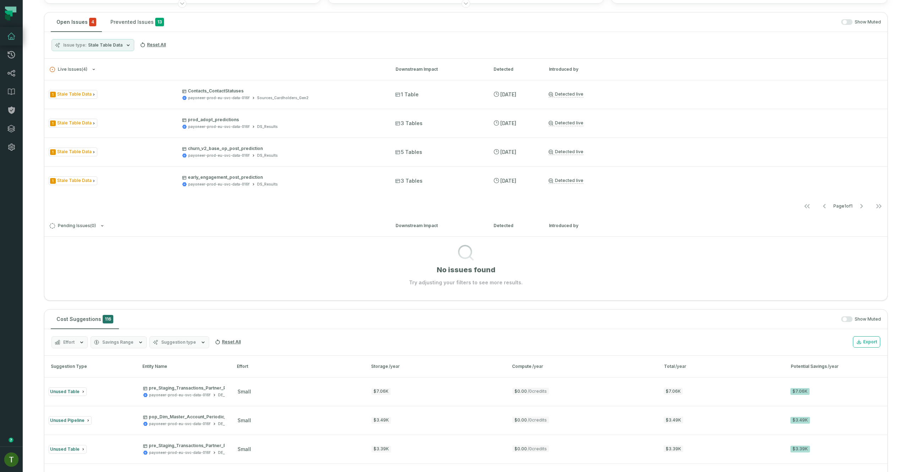
click at [400, 31] on div "Open Issues 4 Prevented Issues 13 Show Muted" at bounding box center [465, 22] width 843 height 20
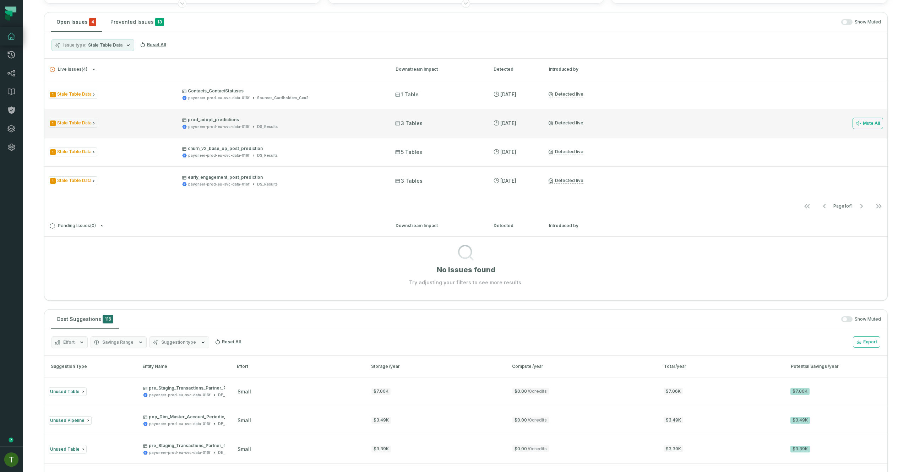
click at [336, 118] on p "prod_adopt_predictions" at bounding box center [282, 120] width 200 height 6
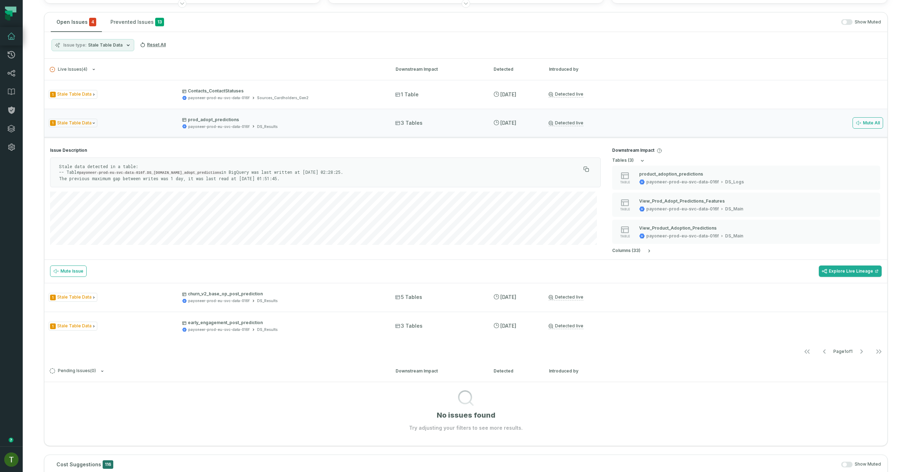
drag, startPoint x: 301, startPoint y: 178, endPoint x: 58, endPoint y: 163, distance: 243.4
click at [58, 163] on div "Stale data detected in a table: -- Table payoneer-prod-eu-svc-data-016f.DS_Resu…" at bounding box center [325, 172] width 551 height 30
copy p "Stale data detected in a table: -- Table payoneer-prod-eu-svc-data-016f.DS_Resu…"
click at [358, 248] on section "Issue Description Stale data detected in a table: -- Table payoneer-prod-eu-svc…" at bounding box center [325, 196] width 562 height 109
